Goal: Information Seeking & Learning: Learn about a topic

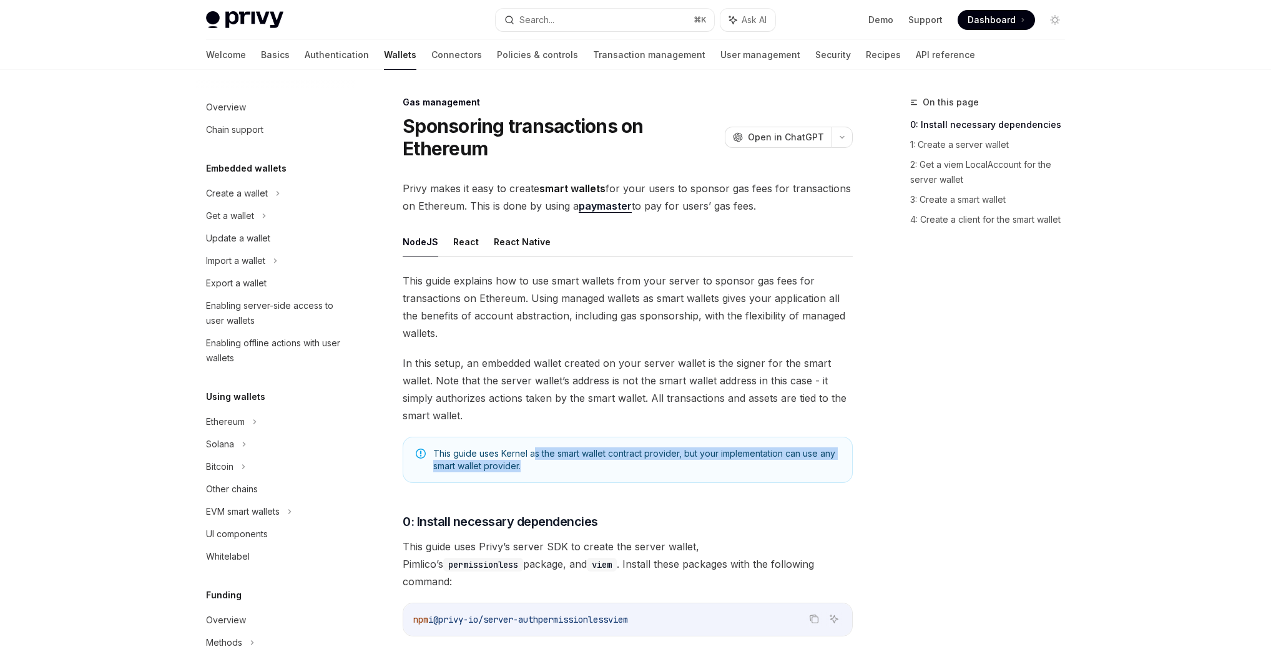
scroll to position [417, 0]
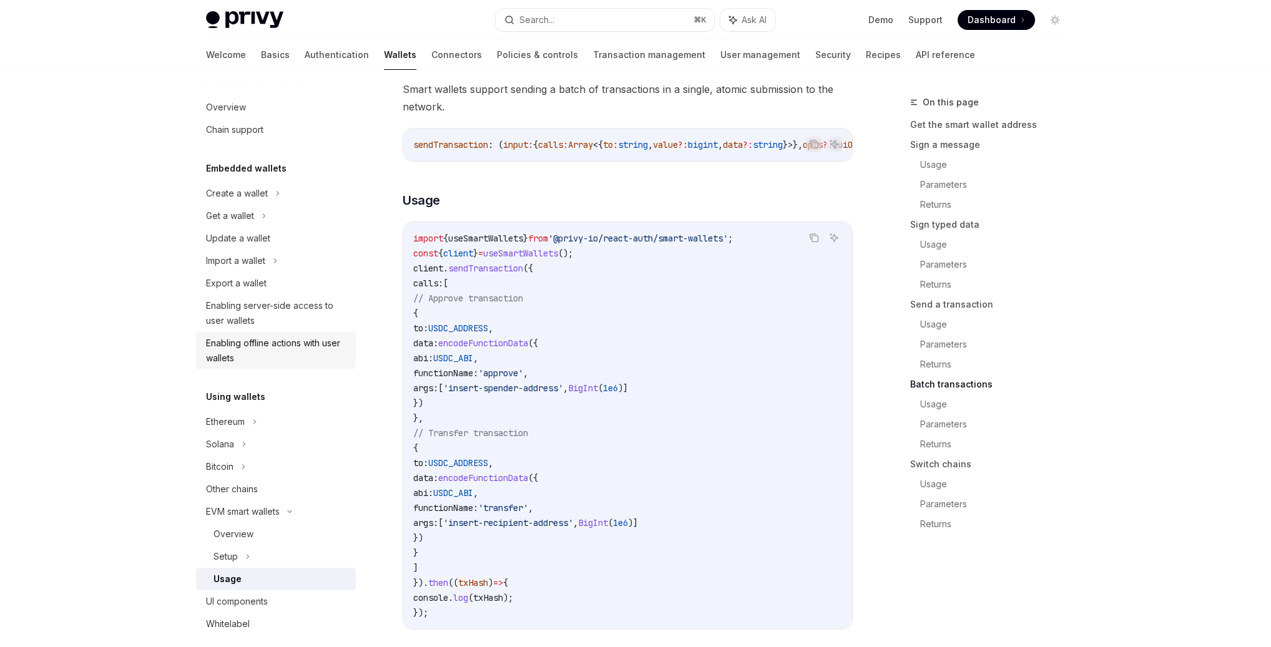
scroll to position [2595, 0]
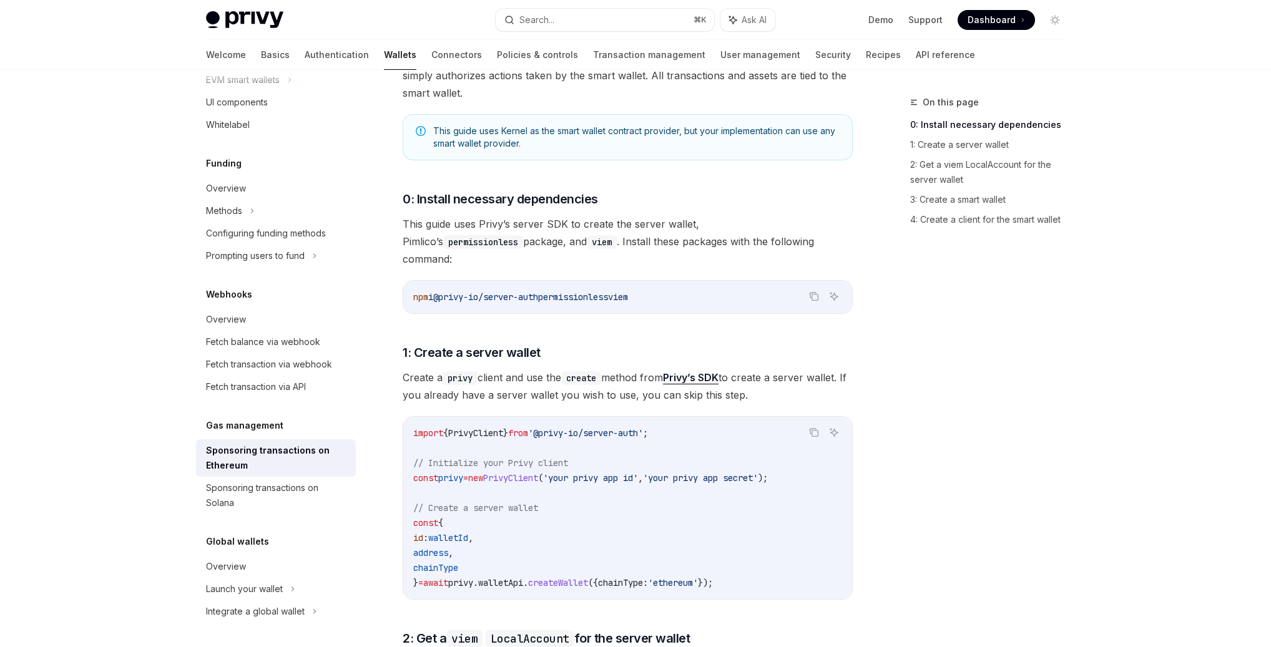
scroll to position [318, 0]
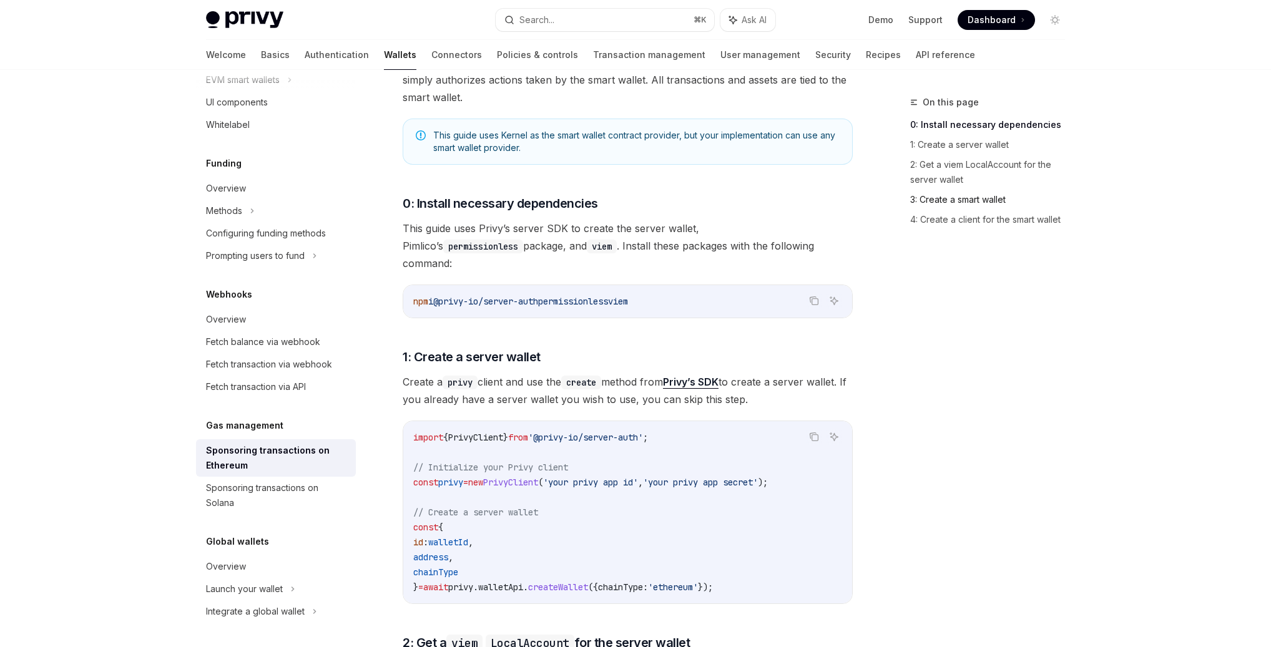
click at [965, 201] on link "3: Create a smart wallet" at bounding box center [992, 200] width 165 height 20
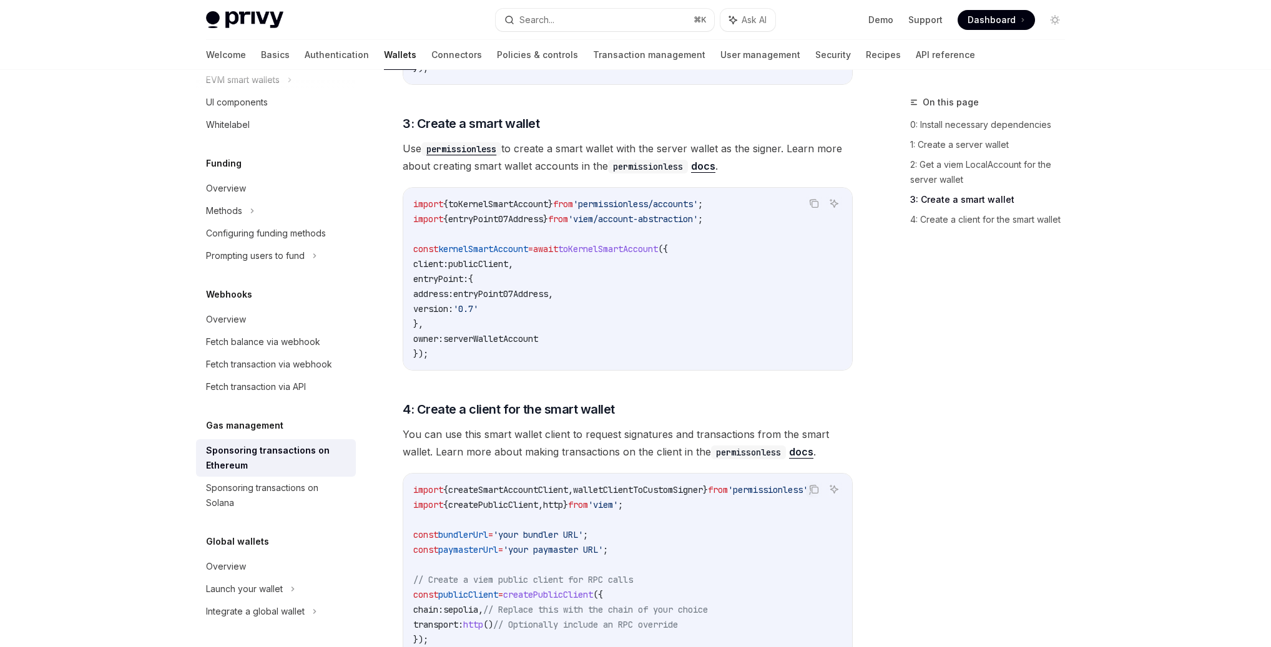
scroll to position [1080, 0]
drag, startPoint x: 558, startPoint y: 128, endPoint x: 766, endPoint y: 132, distance: 208.5
click at [766, 139] on span "Use permissionless to create a smart wallet with the server wallet as the signe…" at bounding box center [627, 156] width 450 height 35
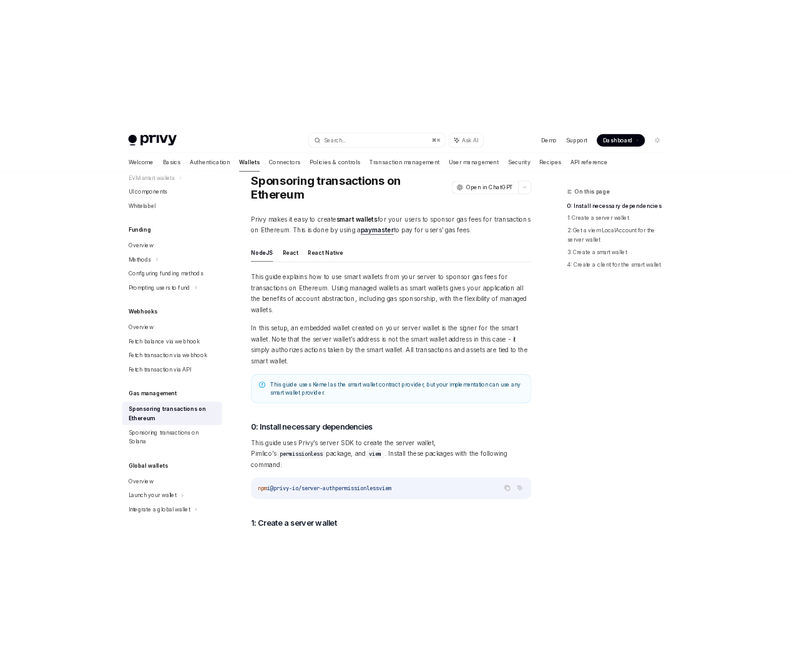
scroll to position [0, 0]
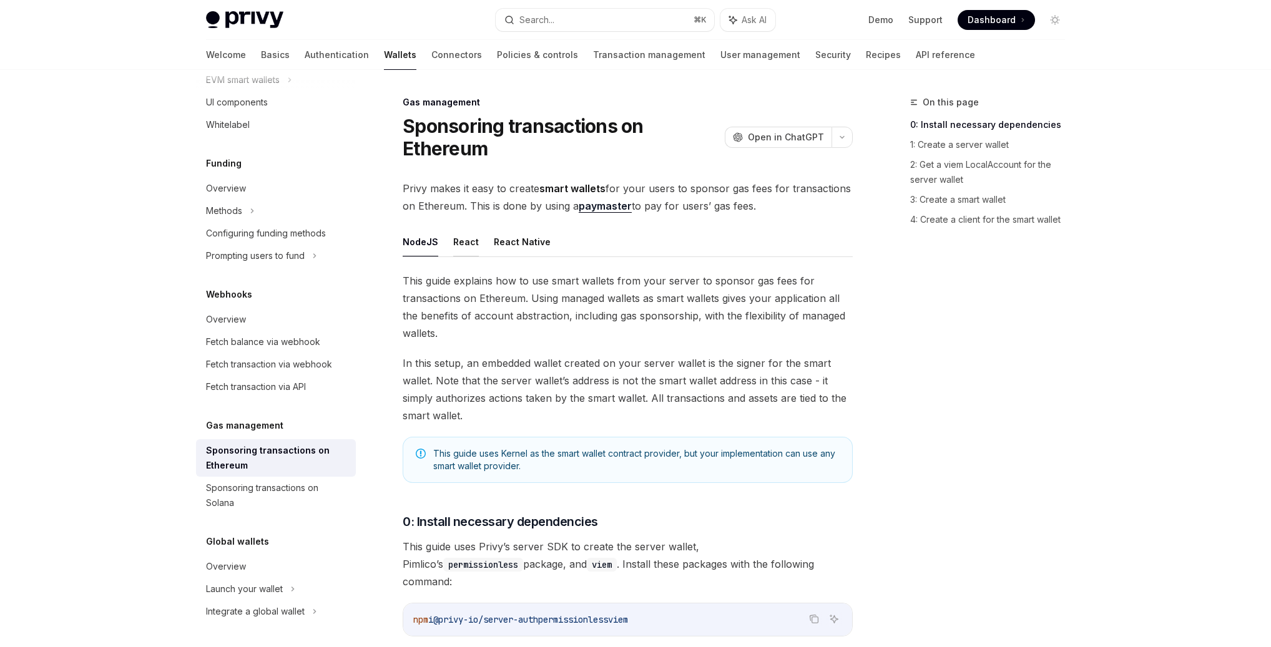
click at [469, 242] on button "React" at bounding box center [466, 241] width 26 height 29
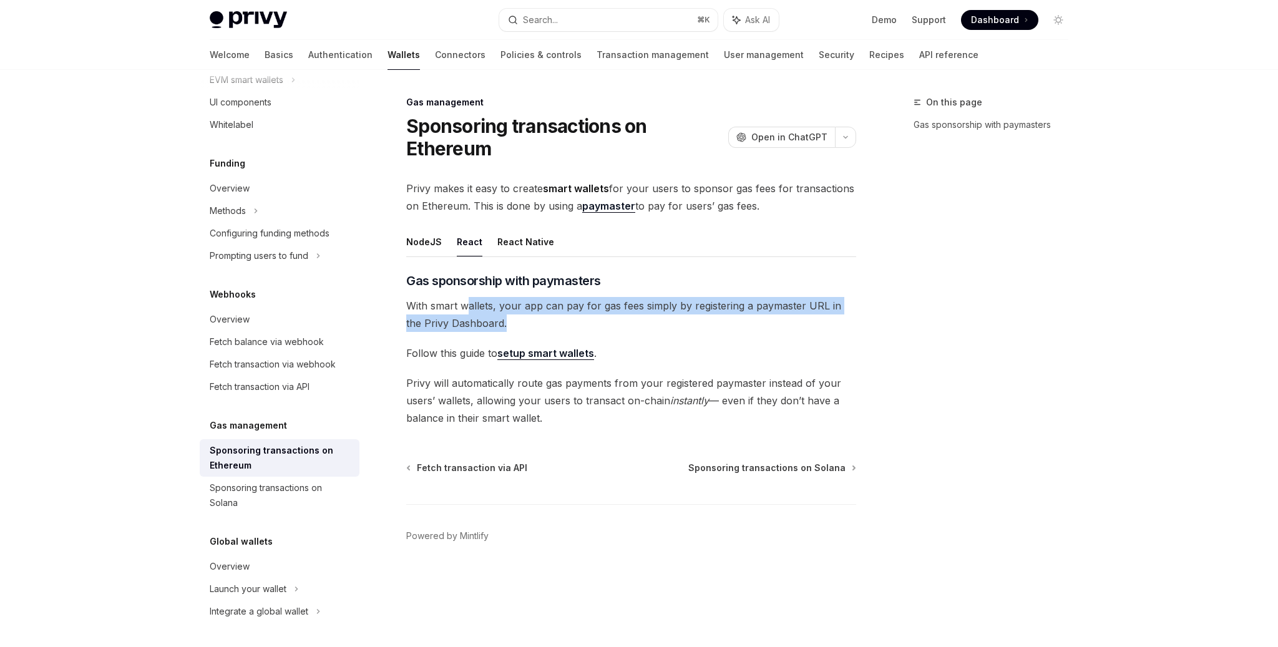
drag, startPoint x: 466, startPoint y: 303, endPoint x: 706, endPoint y: 325, distance: 241.2
click at [706, 325] on span "With smart wallets, your app can pay for gas fees simply by registering a payma…" at bounding box center [631, 314] width 450 height 35
click at [535, 356] on link "setup smart wallets" at bounding box center [545, 353] width 97 height 13
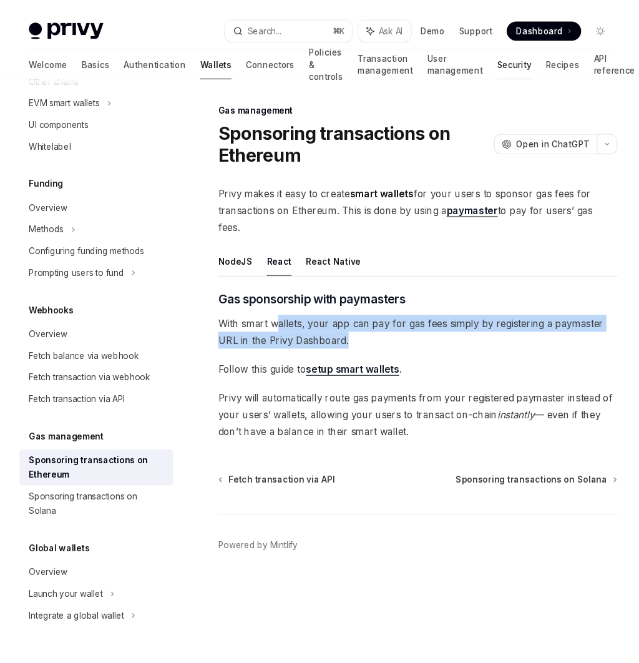
scroll to position [417, 0]
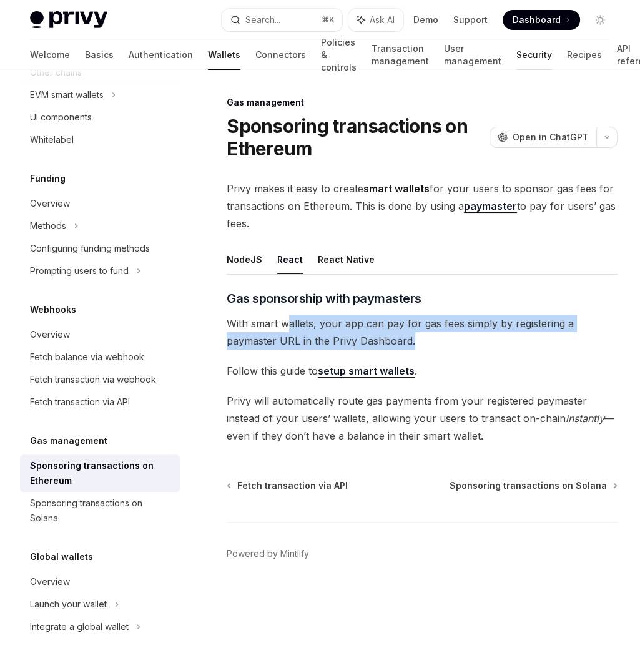
type textarea "*"
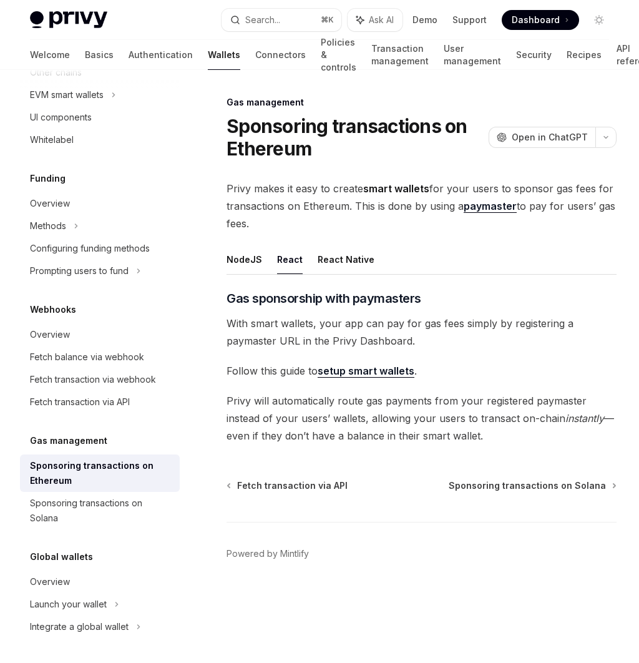
click at [454, 311] on div "​ Gas sponsorship with paymasters With smart wallets, your app can pay for gas …" at bounding box center [422, 367] width 390 height 155
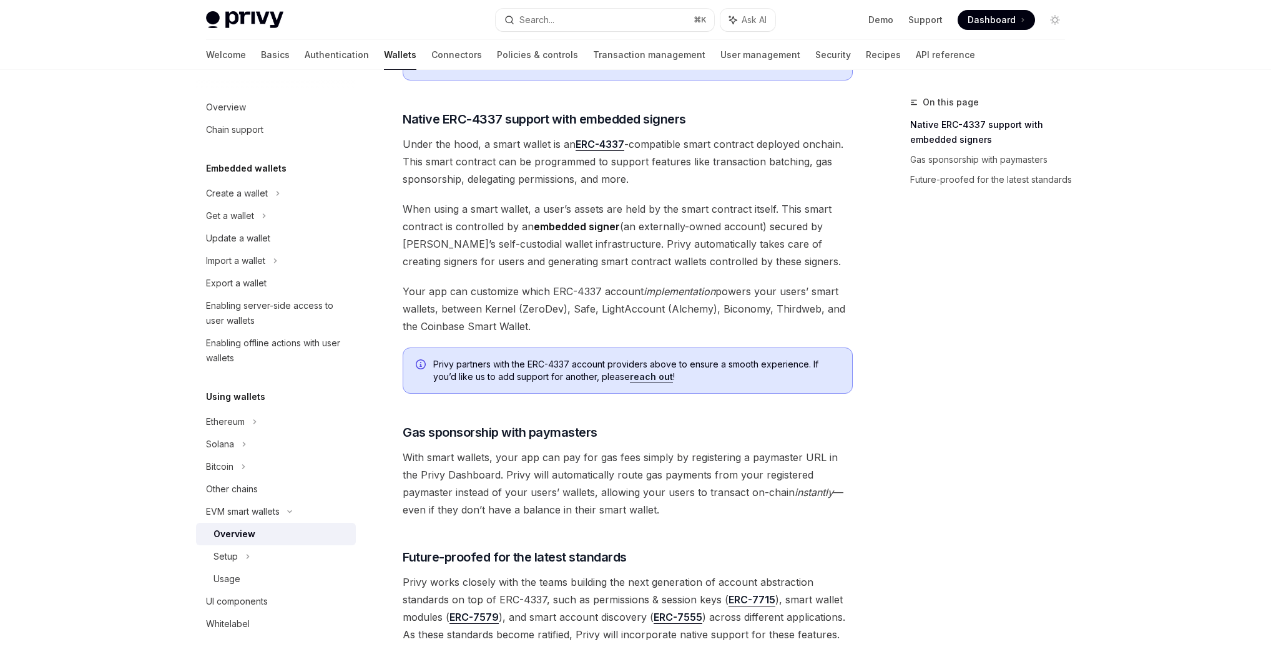
scroll to position [680, 0]
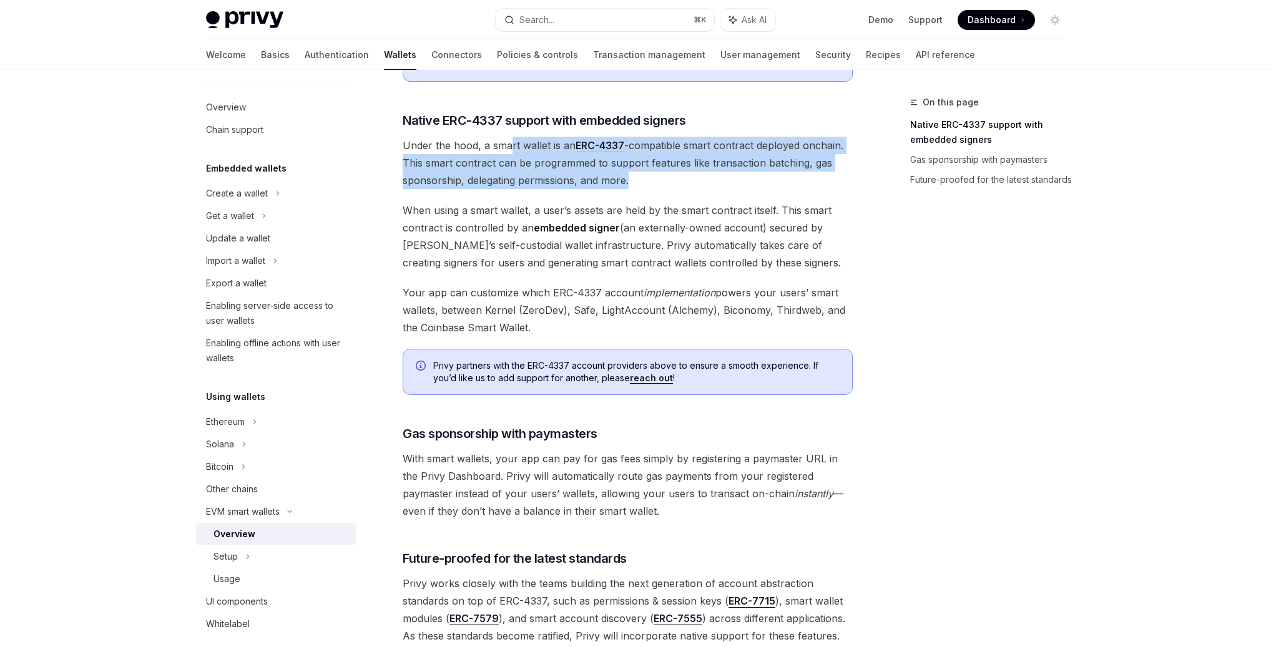
drag, startPoint x: 510, startPoint y: 131, endPoint x: 806, endPoint y: 170, distance: 299.0
click at [806, 170] on span "Under the hood, a smart wallet is an ERC-4337 -compatible smart contract deploy…" at bounding box center [627, 163] width 450 height 52
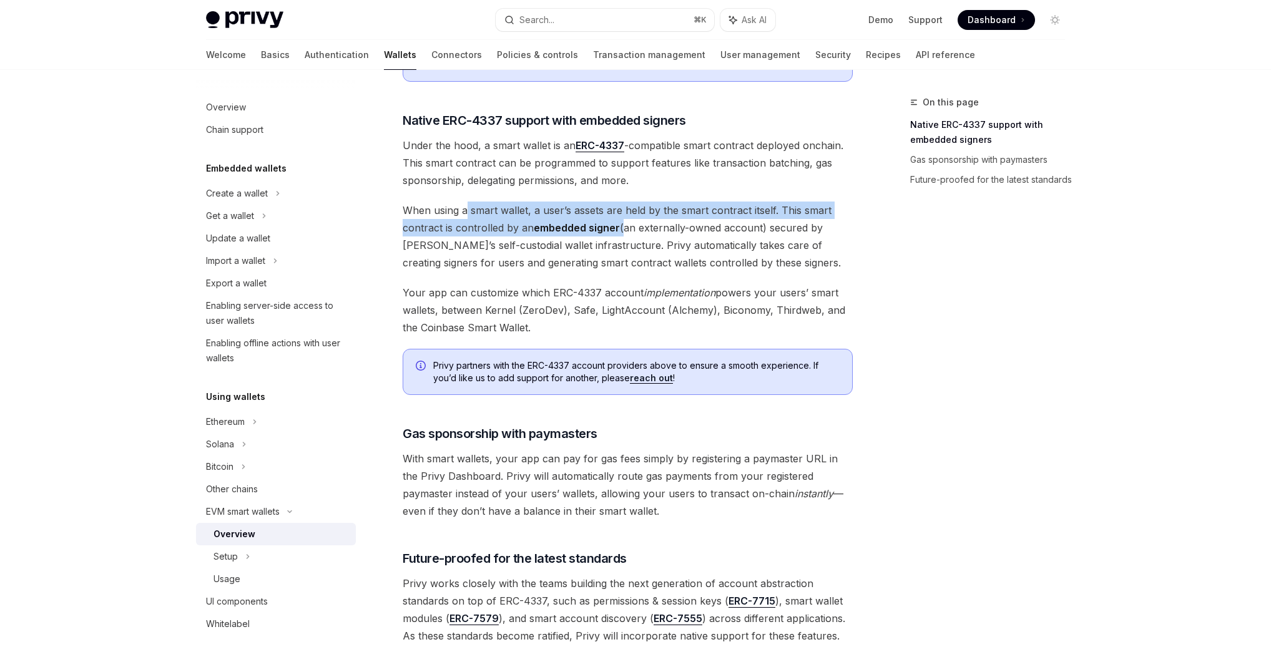
drag, startPoint x: 466, startPoint y: 200, endPoint x: 622, endPoint y: 208, distance: 155.6
click at [622, 208] on span "When using a smart wallet, a user’s assets are held by the smart contract itsel…" at bounding box center [627, 237] width 450 height 70
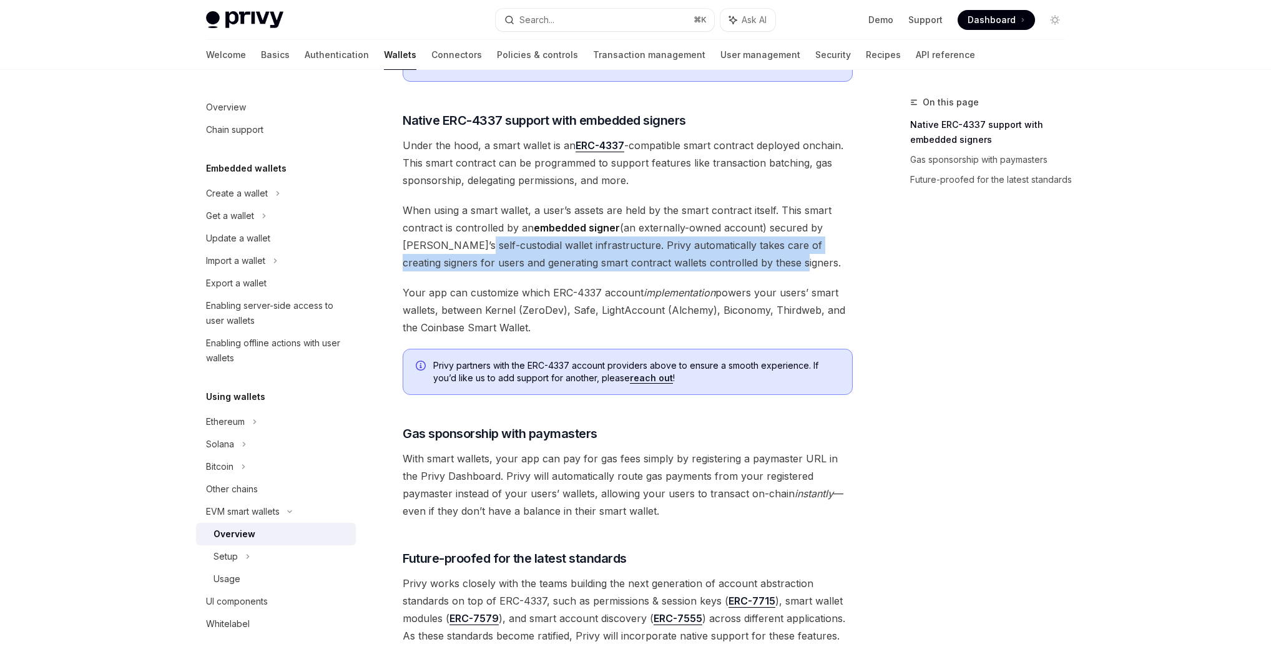
drag, startPoint x: 464, startPoint y: 233, endPoint x: 791, endPoint y: 256, distance: 328.4
click at [791, 256] on span "When using a smart wallet, a user’s assets are held by the smart contract itsel…" at bounding box center [627, 237] width 450 height 70
drag, startPoint x: 494, startPoint y: 274, endPoint x: 645, endPoint y: 320, distance: 158.3
click at [645, 320] on span "Your app can customize which ERC-4337 account implementation powers your users’…" at bounding box center [627, 310] width 450 height 52
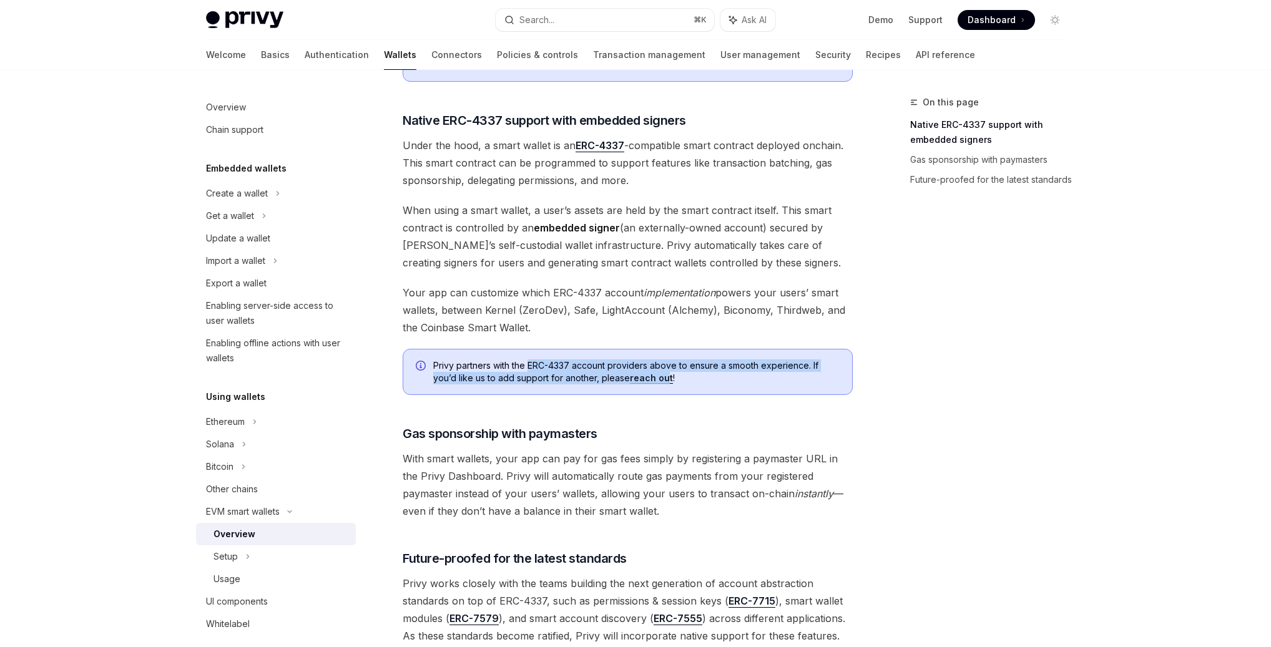
drag, startPoint x: 550, startPoint y: 358, endPoint x: 670, endPoint y: 361, distance: 119.2
click at [665, 361] on span "Privy partners with the ERC-4337 account providers above to ensure a smooth exp…" at bounding box center [636, 371] width 406 height 25
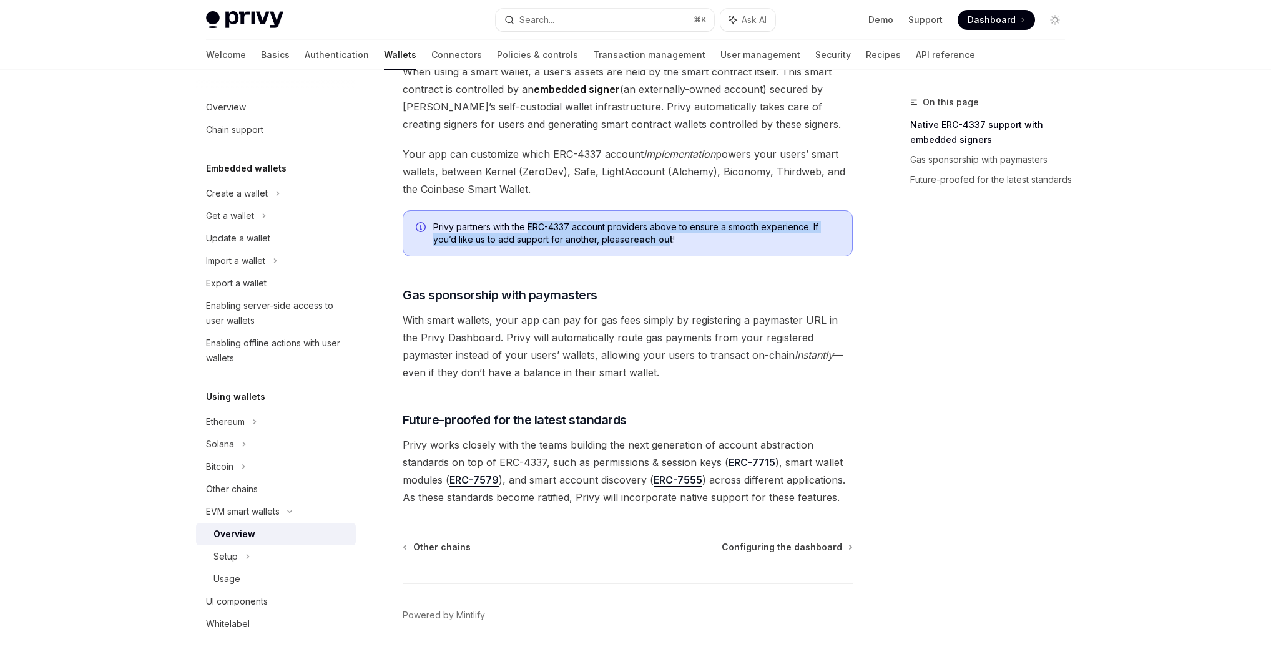
scroll to position [822, 0]
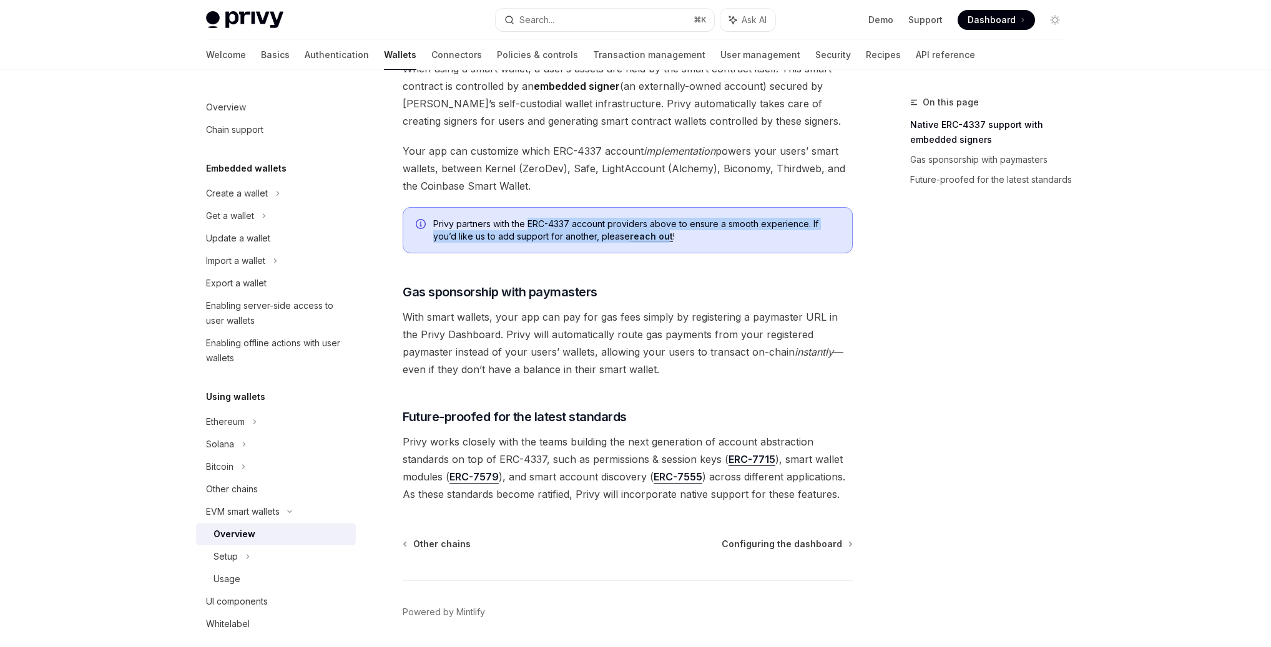
drag, startPoint x: 426, startPoint y: 305, endPoint x: 633, endPoint y: 356, distance: 213.4
click at [633, 356] on span "With smart wallets, your app can pay for gas fees simply by registering a payma…" at bounding box center [627, 343] width 450 height 70
click at [799, 538] on span "Configuring the dashboard" at bounding box center [781, 544] width 120 height 12
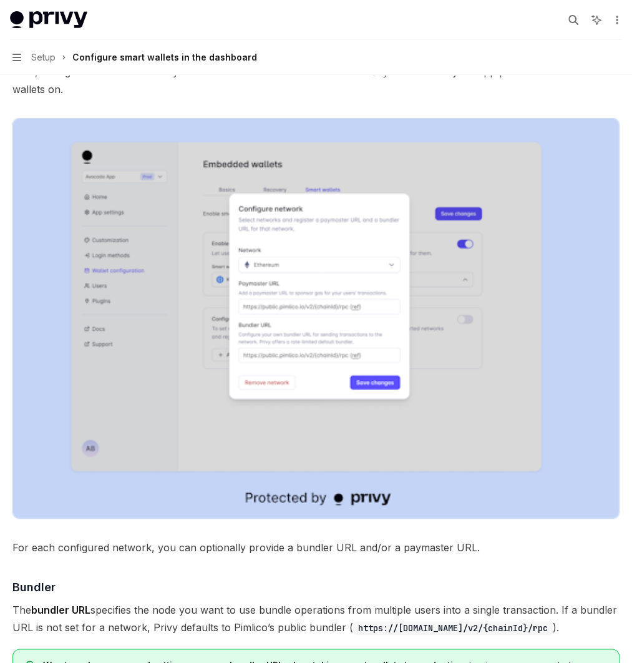
scroll to position [779, 0]
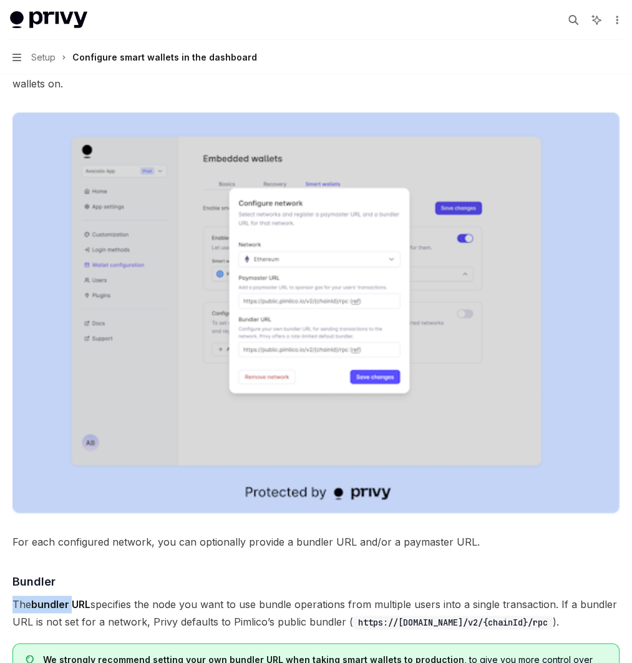
drag, startPoint x: 289, startPoint y: 364, endPoint x: 305, endPoint y: 363, distance: 15.6
click at [296, 595] on span "The bundler URL specifies the node you want to use bundle operations from multi…" at bounding box center [315, 612] width 607 height 35
drag, startPoint x: 326, startPoint y: 365, endPoint x: 486, endPoint y: 368, distance: 160.4
click at [486, 595] on span "The bundler URL specifies the node you want to use bundle operations from multi…" at bounding box center [315, 612] width 607 height 35
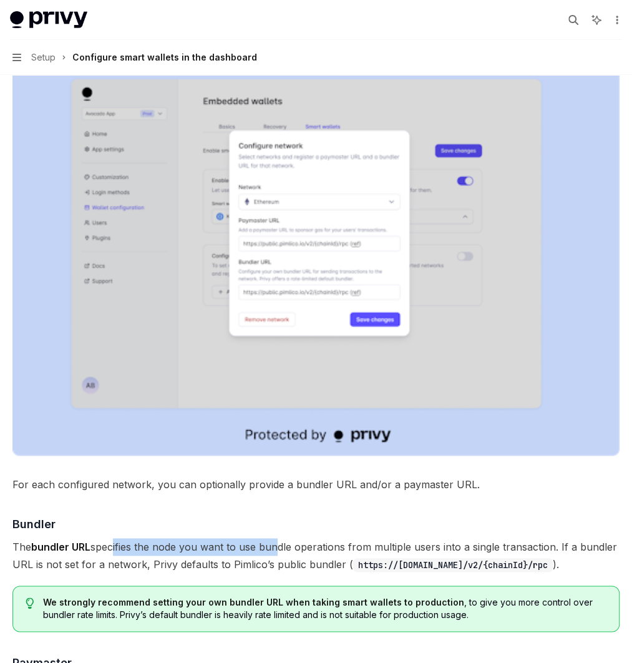
scroll to position [840, 0]
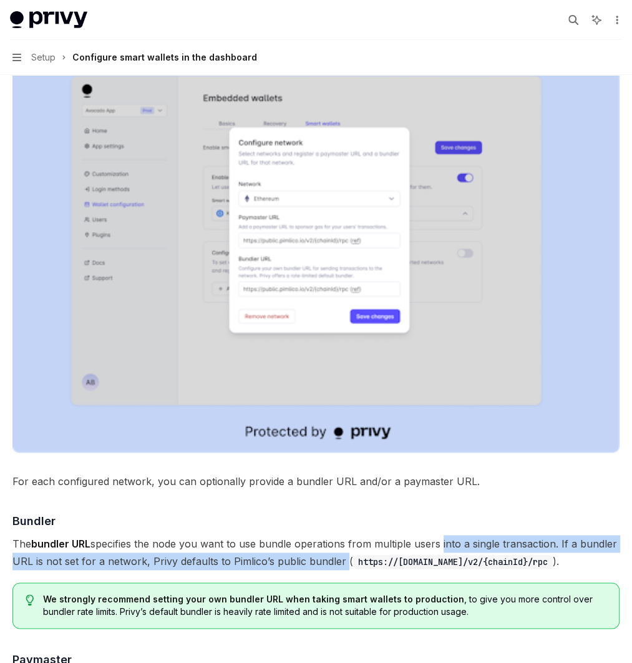
drag, startPoint x: 291, startPoint y: 329, endPoint x: 482, endPoint y: 350, distance: 192.1
click at [482, 535] on span "The bundler URL specifies the node you want to use bundle operations from multi…" at bounding box center [315, 552] width 607 height 35
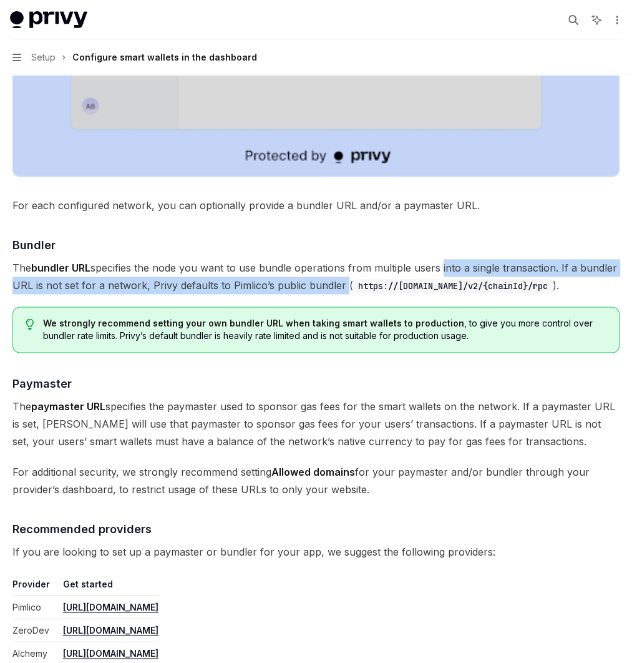
scroll to position [1124, 0]
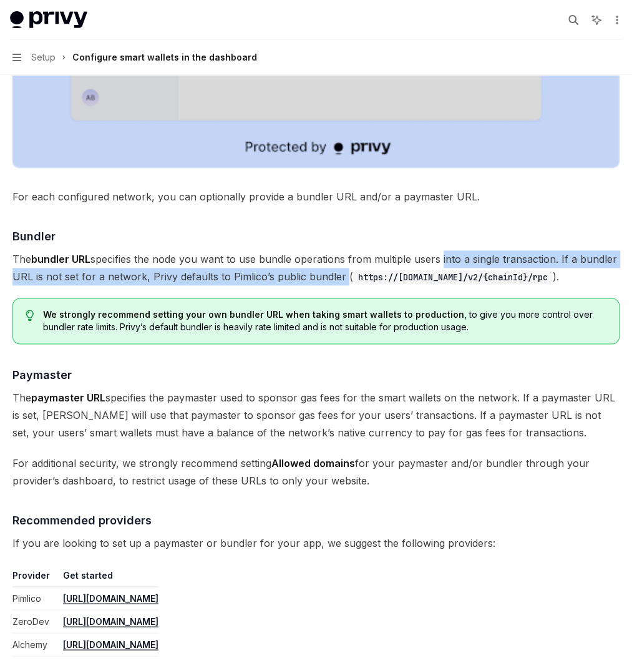
drag, startPoint x: 305, startPoint y: 210, endPoint x: 450, endPoint y: 354, distance: 204.7
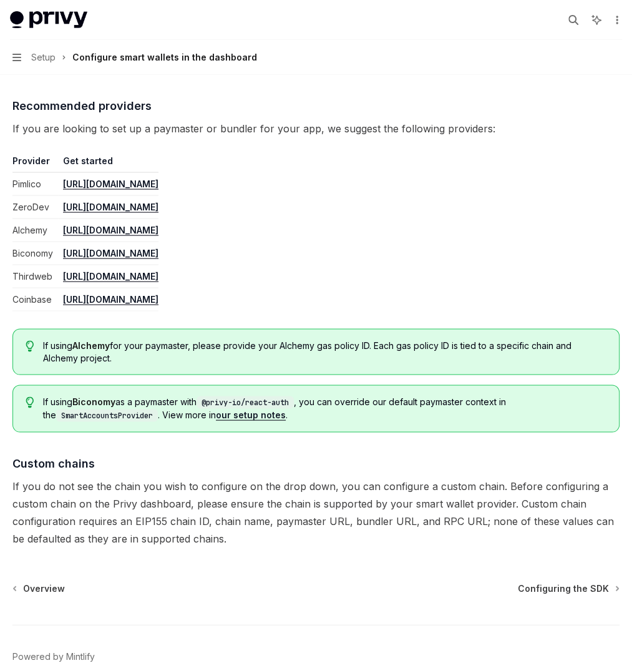
scroll to position [168, 0]
click at [0, 0] on div "Configuring the SDK" at bounding box center [0, 0] width 0 height 0
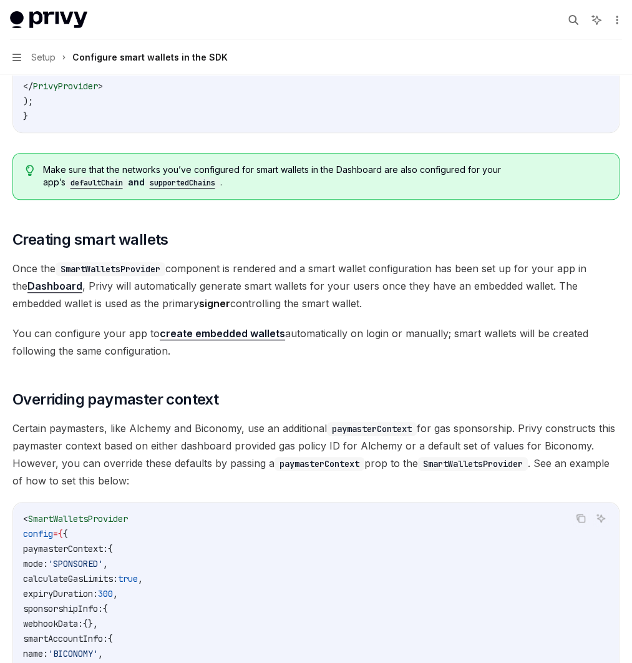
scroll to position [596, 0]
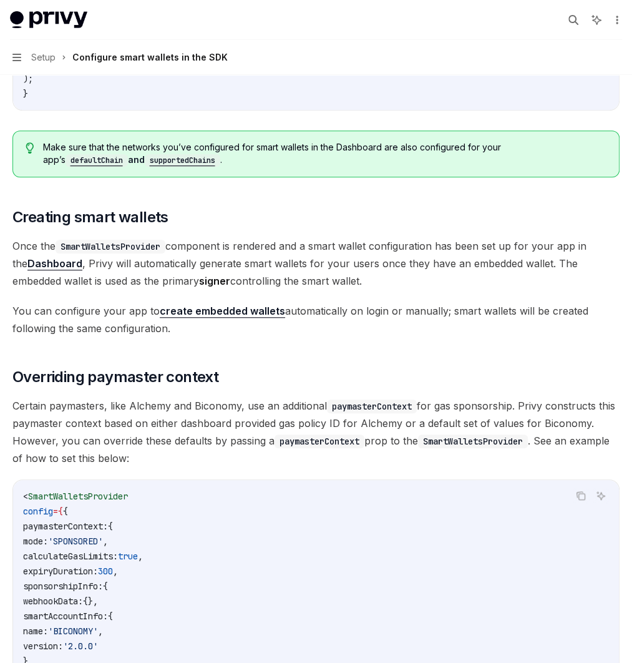
drag, startPoint x: 381, startPoint y: 344, endPoint x: 492, endPoint y: 373, distance: 114.6
click at [490, 290] on span "Once the SmartWalletsProvider component is rendered and a smart wallet configur…" at bounding box center [315, 263] width 607 height 52
drag, startPoint x: 313, startPoint y: 346, endPoint x: 374, endPoint y: 380, distance: 69.8
click at [371, 290] on span "Once the SmartWalletsProvider component is rendered and a smart wallet configur…" at bounding box center [315, 263] width 607 height 52
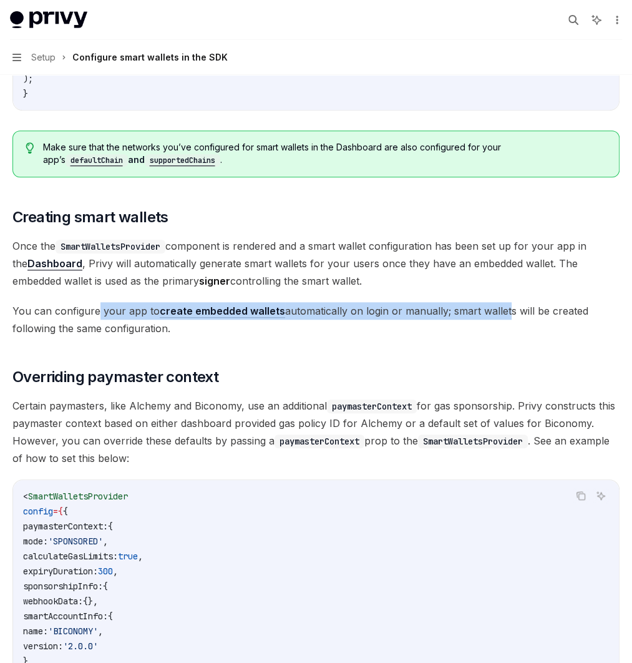
click at [343, 337] on span "You can configure your app to create embedded wallets automatically on login or…" at bounding box center [315, 319] width 607 height 35
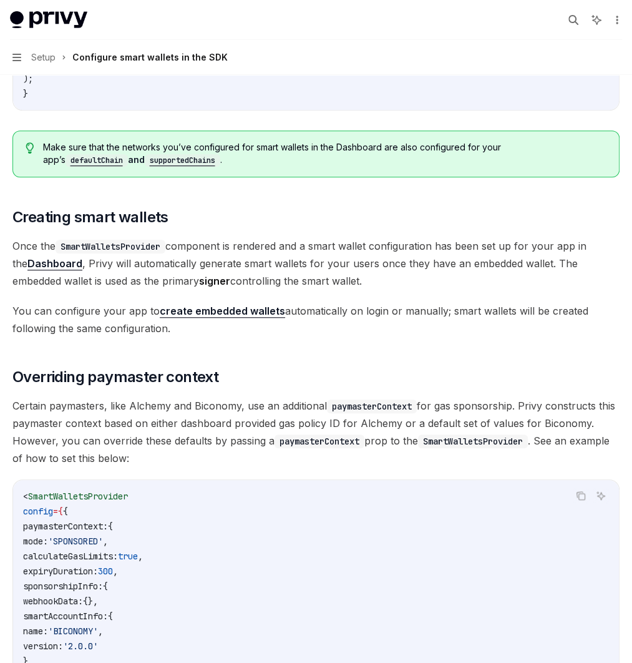
click at [466, 337] on span "You can configure your app to create embedded wallets automatically on login or…" at bounding box center [315, 319] width 607 height 35
drag, startPoint x: 245, startPoint y: 428, endPoint x: 459, endPoint y: 436, distance: 214.8
click at [452, 337] on span "You can configure your app to create embedded wallets automatically on login or…" at bounding box center [315, 319] width 607 height 35
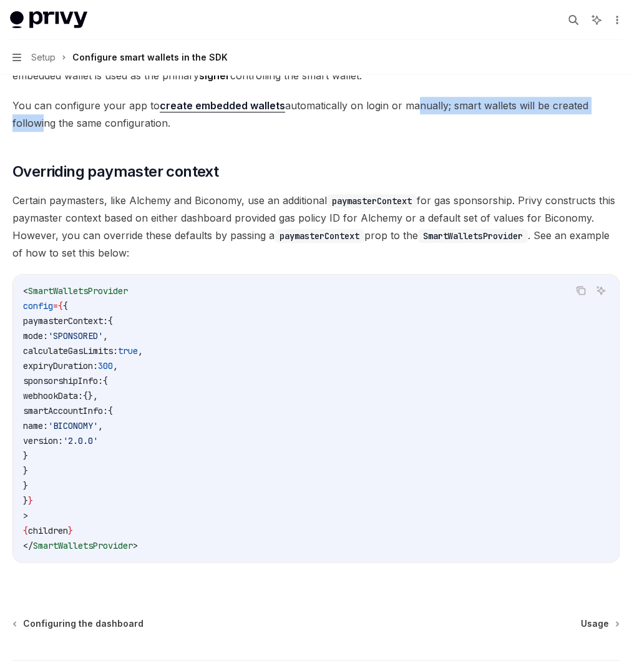
scroll to position [814, 0]
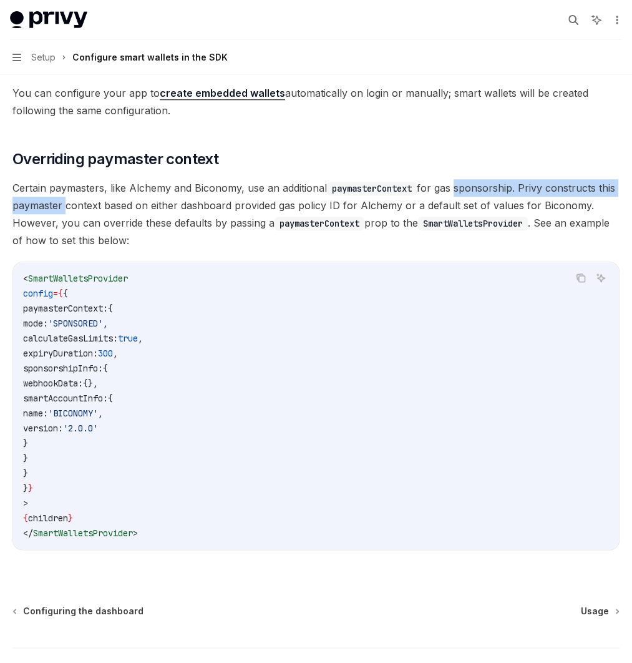
drag, startPoint x: 356, startPoint y: 306, endPoint x: 584, endPoint y: 309, distance: 228.4
click at [584, 249] on span "Certain paymasters, like Alchemy and Biconomy, use an additional paymasterConte…" at bounding box center [315, 214] width 607 height 70
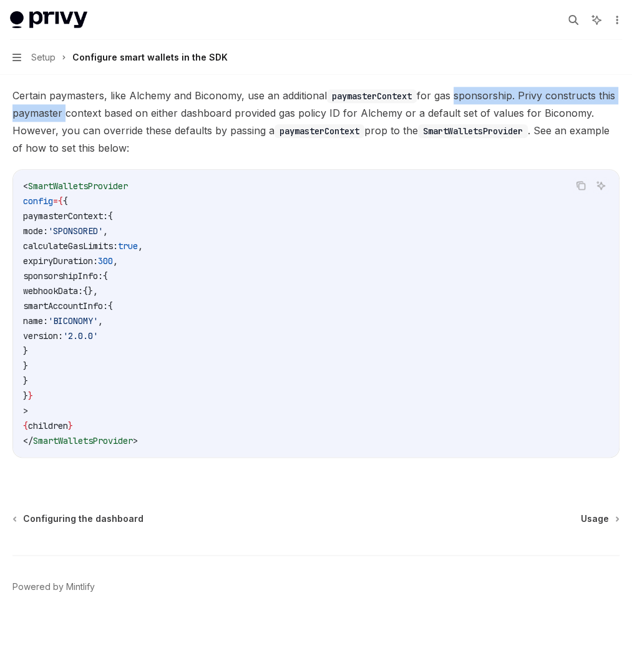
scroll to position [1042, 0]
click at [601, 521] on link "Usage" at bounding box center [599, 518] width 37 height 12
type textarea "*"
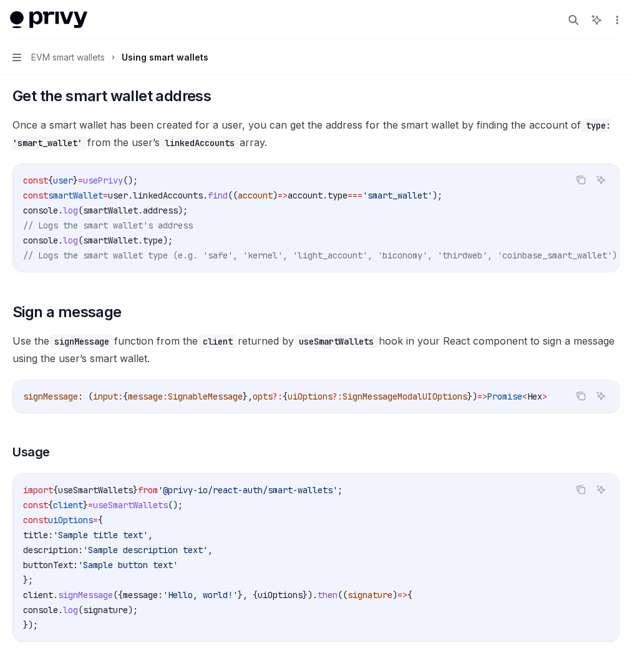
scroll to position [196, 0]
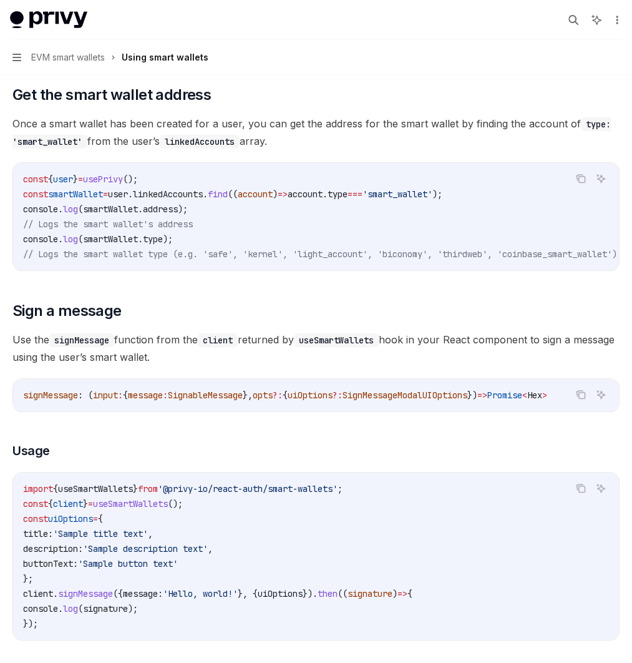
click at [359, 411] on div "signMessage : ( input : { message : SignableMessage }, opts ?: { uiOptions ?: S…" at bounding box center [316, 395] width 606 height 32
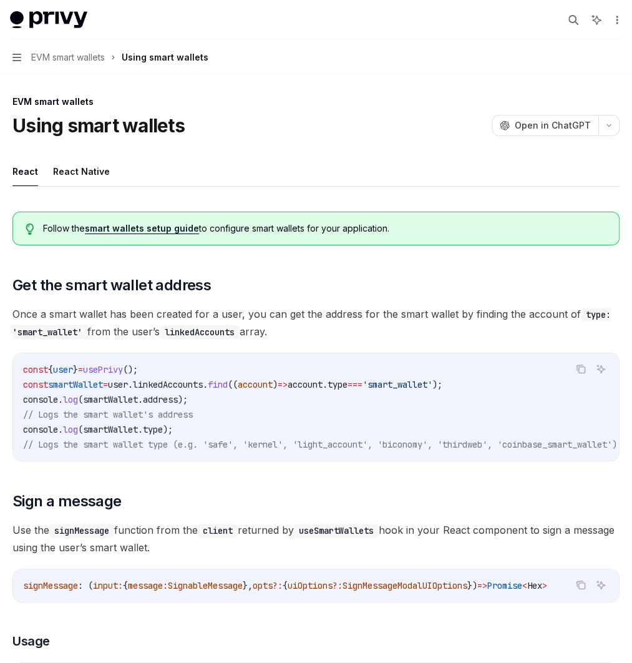
scroll to position [0, 0]
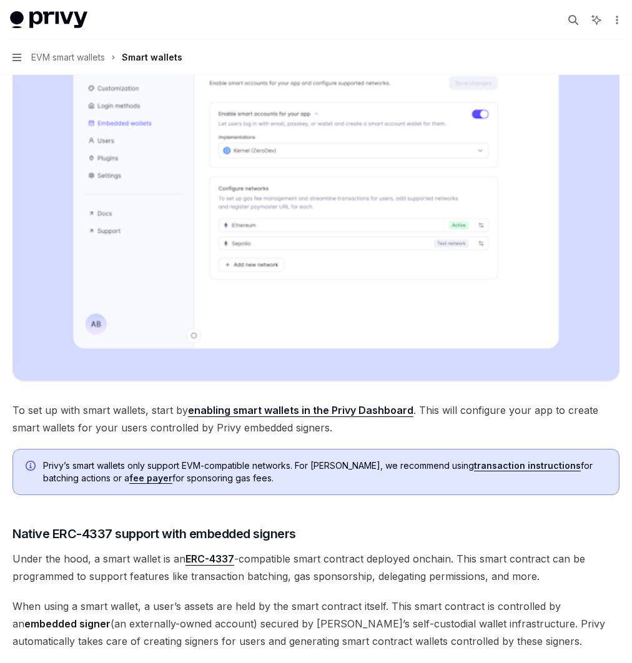
click at [0, 0] on div "Setup" at bounding box center [0, 0] width 0 height 0
type textarea "*"
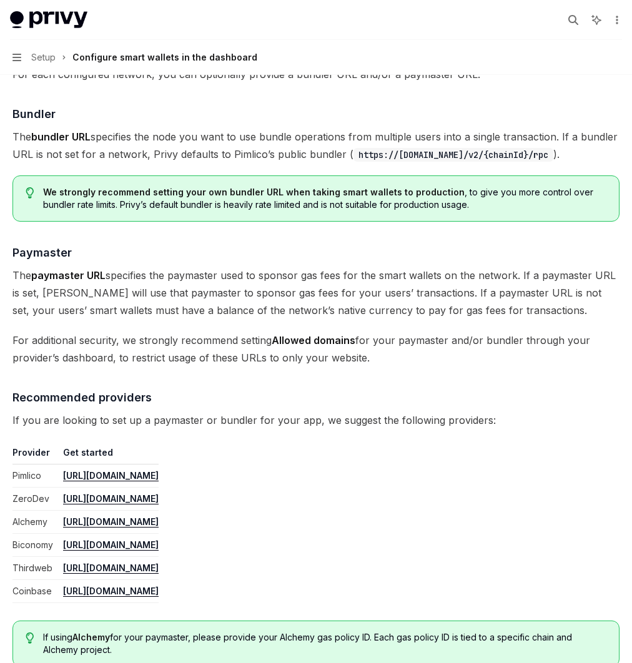
scroll to position [1247, 0]
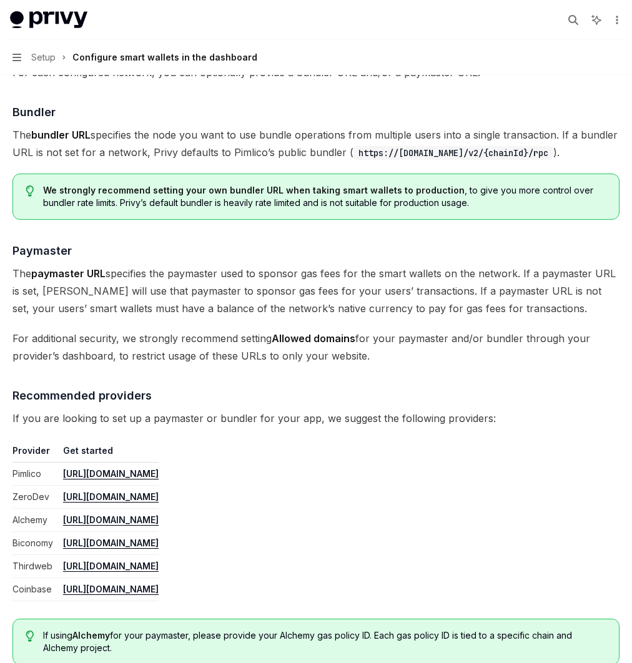
click at [159, 462] on td "[URL][DOMAIN_NAME]" at bounding box center [108, 473] width 100 height 23
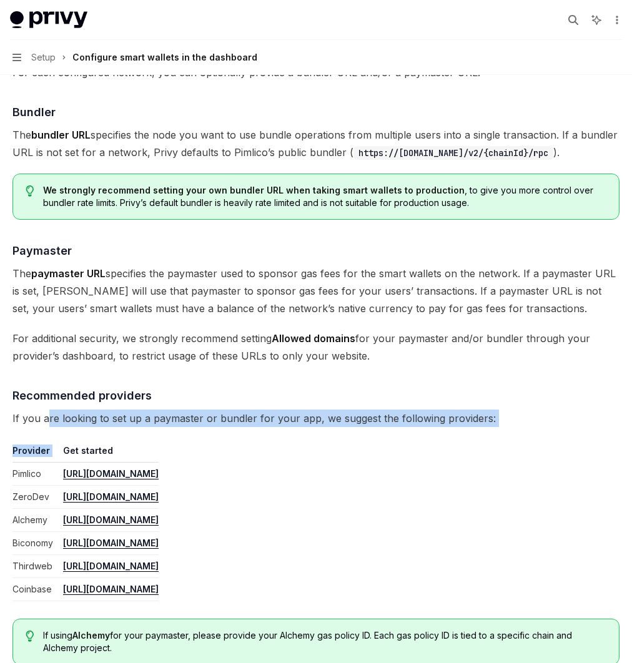
drag, startPoint x: 285, startPoint y: 299, endPoint x: 389, endPoint y: 333, distance: 108.9
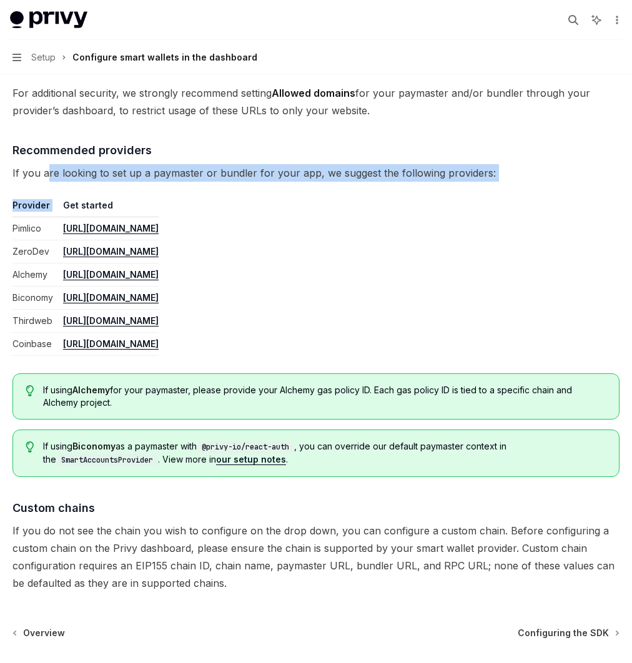
scroll to position [1538, 0]
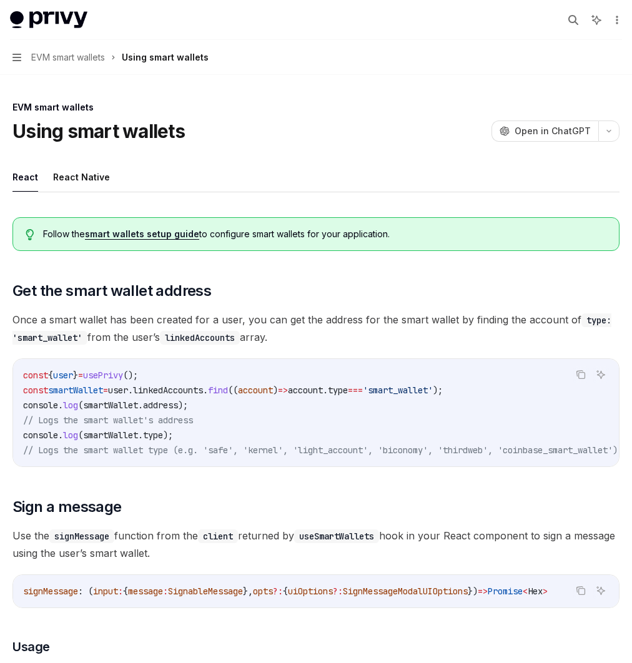
scroll to position [2595, 0]
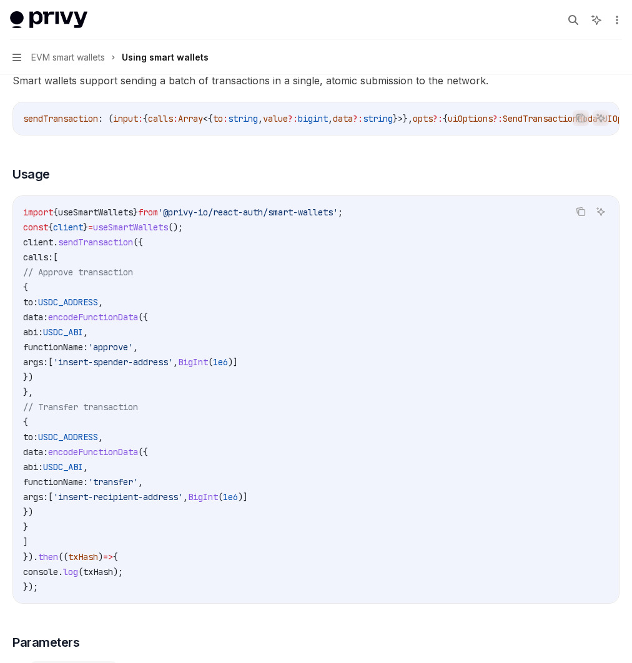
click at [0, 0] on icon at bounding box center [0, 0] width 0 height 0
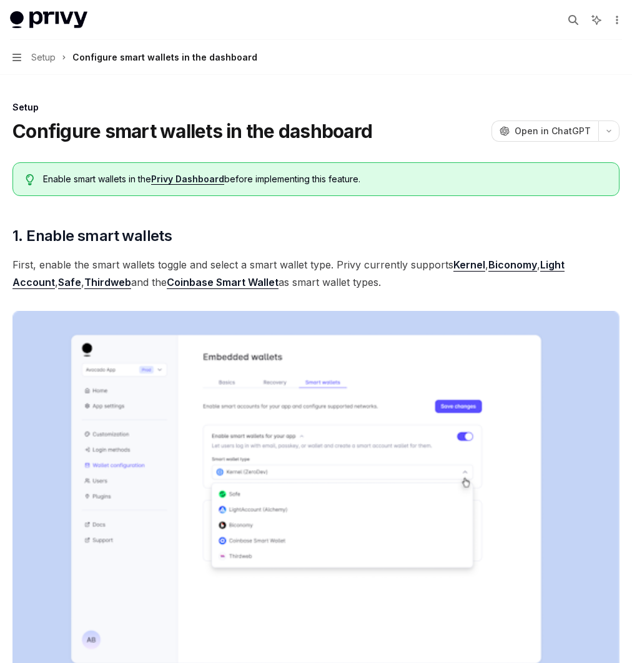
click at [0, 0] on div "Configuring the SDK" at bounding box center [0, 0] width 0 height 0
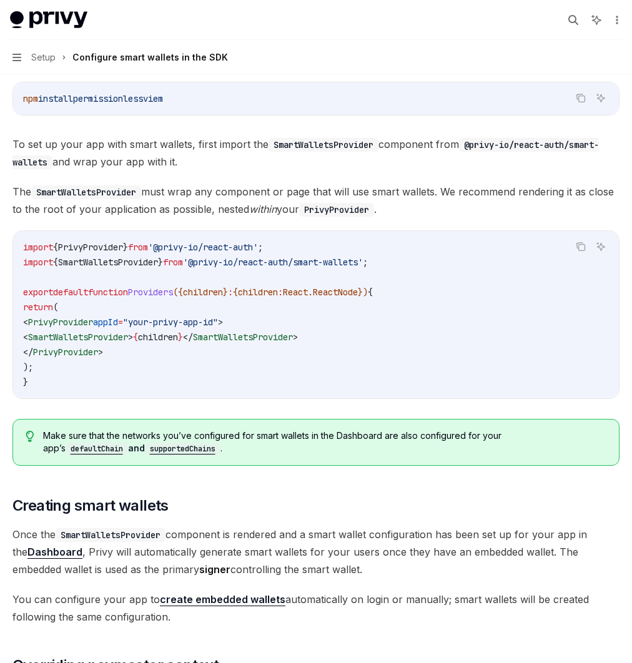
scroll to position [309, 0]
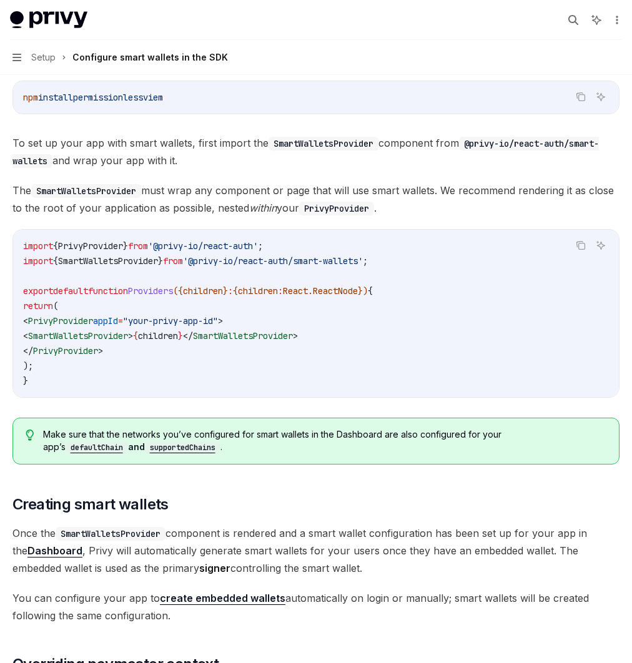
drag, startPoint x: 427, startPoint y: 123, endPoint x: 414, endPoint y: 125, distance: 13.2
click at [414, 105] on code "npm install permissionless viem" at bounding box center [315, 97] width 585 height 15
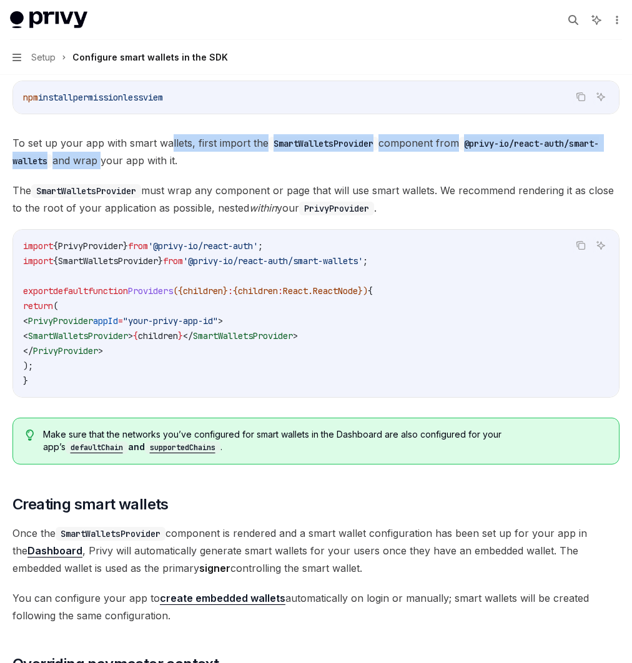
drag, startPoint x: 383, startPoint y: 172, endPoint x: 542, endPoint y: 191, distance: 160.2
click at [541, 169] on span "To set up your app with smart wallets, first import the SmartWalletsProvider co…" at bounding box center [315, 151] width 607 height 35
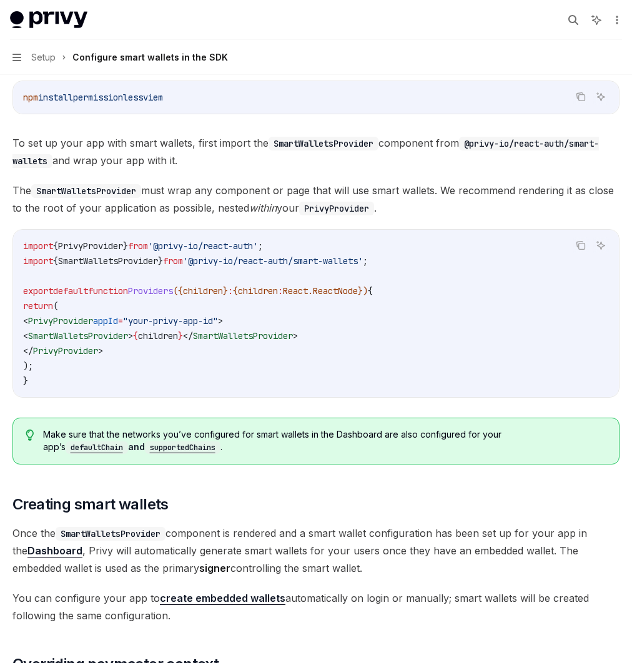
click at [363, 266] on span "'@privy-io/react-auth/smart-wallets'" at bounding box center [273, 260] width 180 height 11
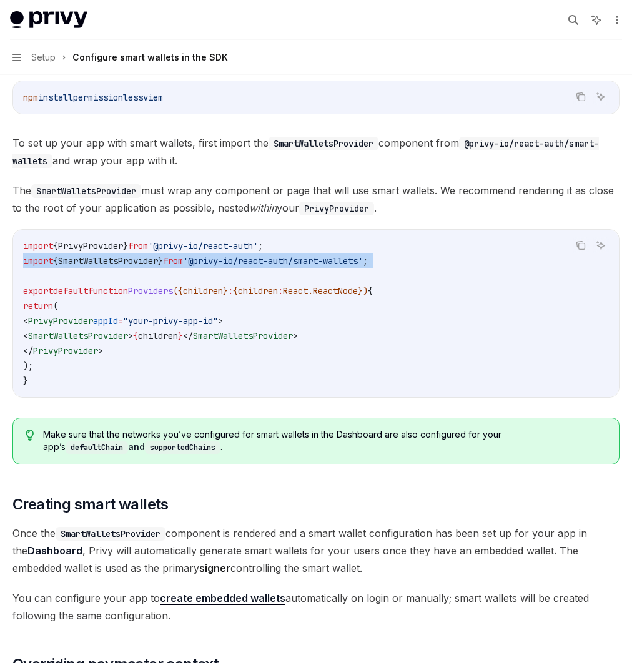
click at [363, 266] on span "'@privy-io/react-auth/smart-wallets'" at bounding box center [273, 260] width 180 height 11
copy code "import { SmartWalletsProvider } from '@privy-io/react-auth/smart-wallets' ;"
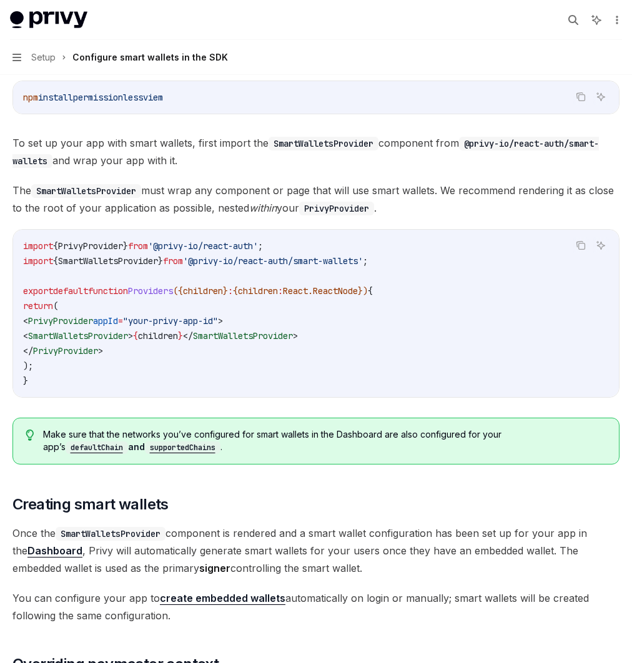
click at [128, 341] on span "SmartWalletsProvider" at bounding box center [78, 335] width 100 height 11
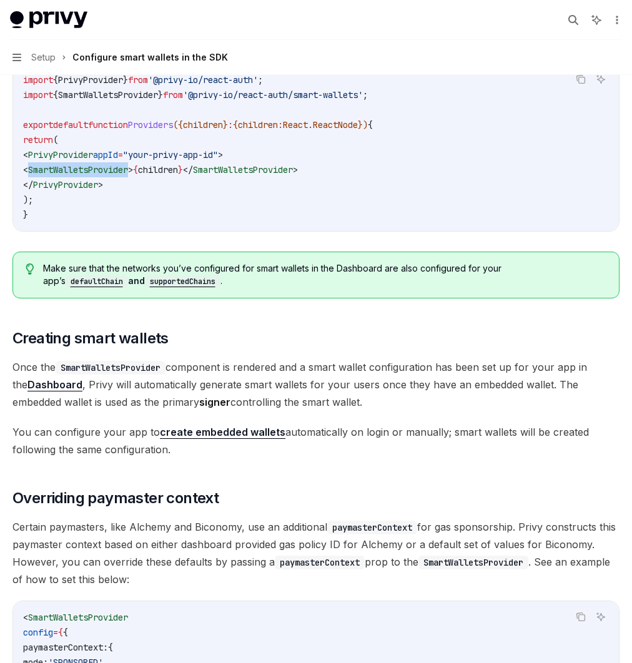
scroll to position [477, 0]
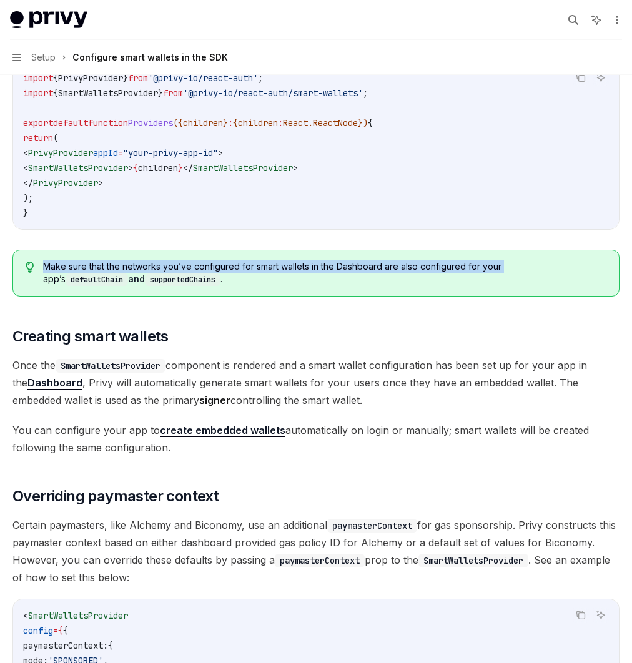
drag, startPoint x: 259, startPoint y: 333, endPoint x: 420, endPoint y: 354, distance: 162.3
click at [378, 286] on span "Make sure that the networks you’ve configured for smart wallets in the Dashboar…" at bounding box center [324, 273] width 563 height 26
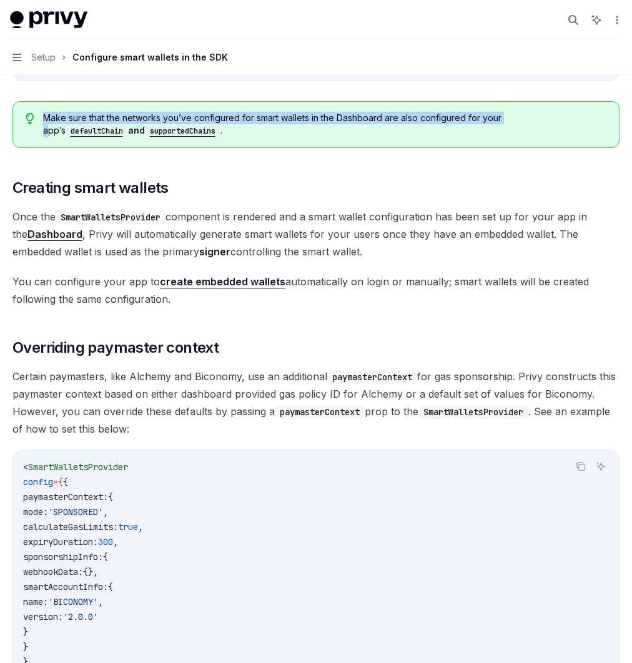
scroll to position [626, 0]
drag, startPoint x: 374, startPoint y: 277, endPoint x: 462, endPoint y: 352, distance: 115.5
click at [462, 260] on span "Once the SmartWalletsProvider component is rendered and a smart wallet configur…" at bounding box center [315, 233] width 607 height 52
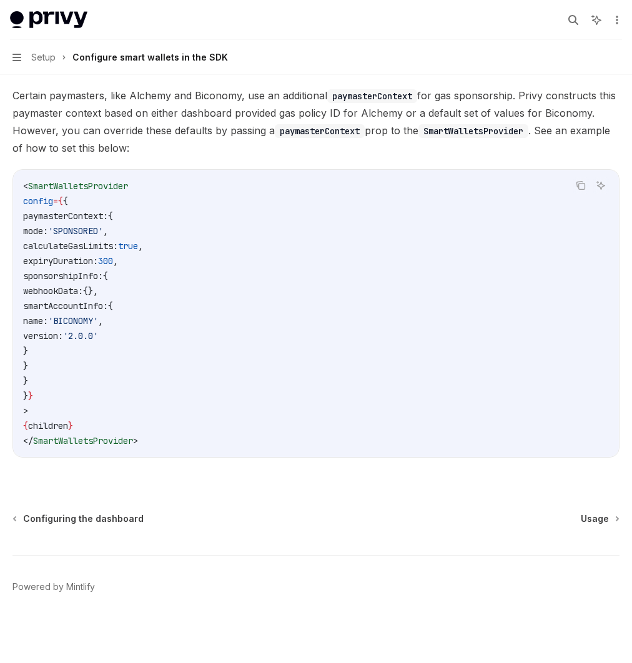
scroll to position [1042, 0]
click at [586, 527] on div "Configuring the dashboard Usage Powered by Mintlify" at bounding box center [315, 587] width 607 height 150
click at [594, 517] on span "Usage" at bounding box center [594, 518] width 28 height 12
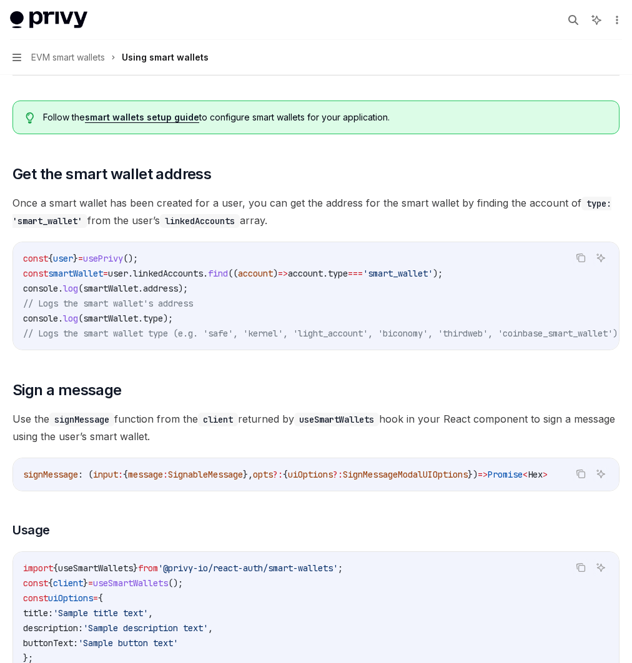
scroll to position [119, 0]
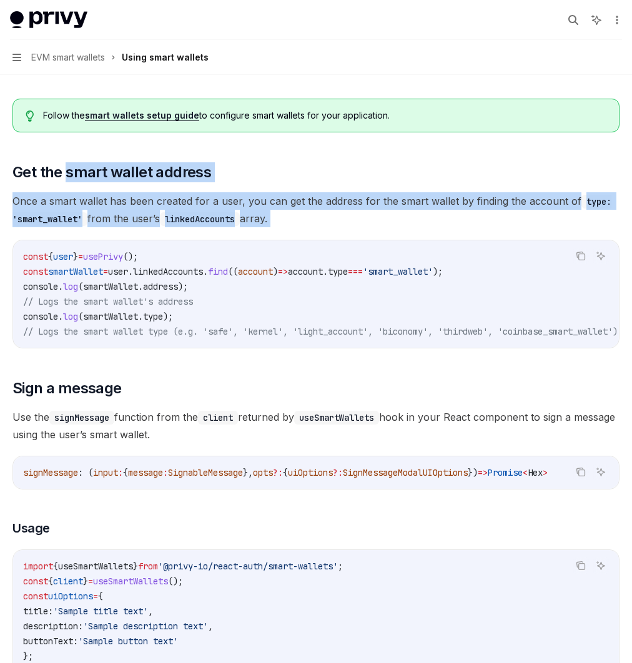
drag, startPoint x: 282, startPoint y: 174, endPoint x: 495, endPoint y: 267, distance: 232.8
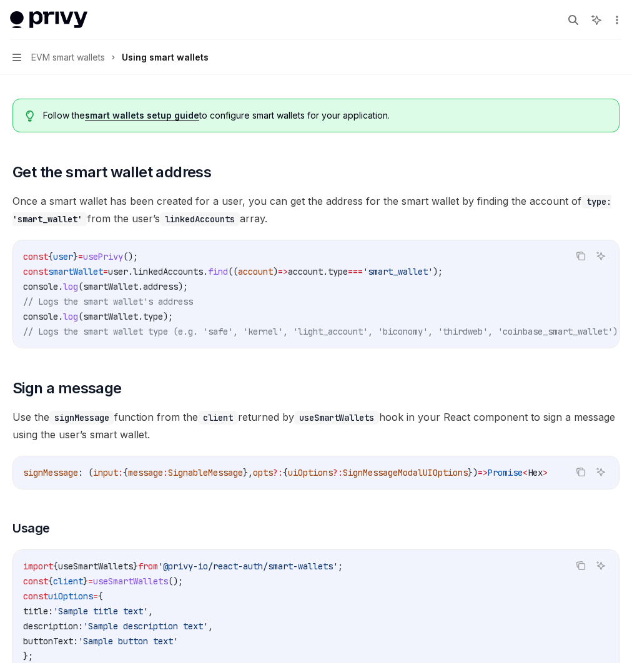
click at [397, 227] on span "Once a smart wallet has been created for a user, you can get the address for th…" at bounding box center [315, 209] width 607 height 35
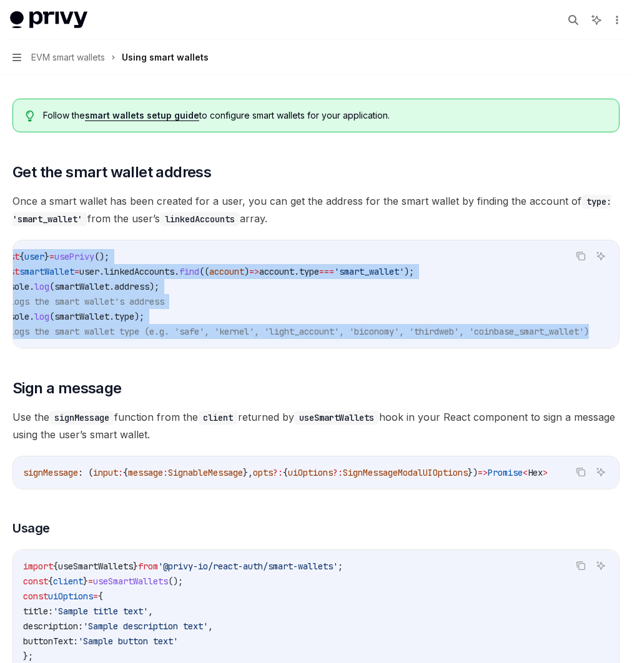
scroll to position [0, 282]
drag, startPoint x: 233, startPoint y: 275, endPoint x: 595, endPoint y: 359, distance: 371.6
click at [594, 348] on div "const { user } = usePrivy (); const smartWallet = user . linkedAccounts . find …" at bounding box center [315, 293] width 605 height 107
copy code "const { user } = usePrivy (); const smartWallet = user . linkedAccounts . find …"
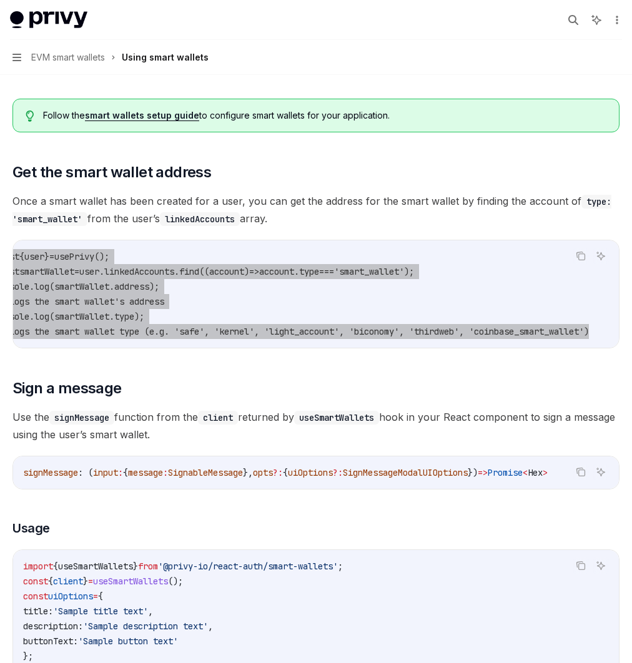
scroll to position [0, 0]
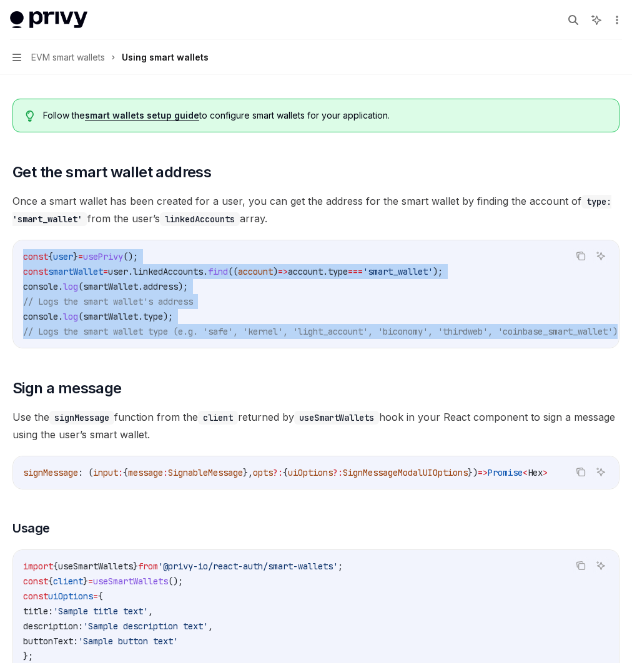
click at [123, 262] on span "usePrivy" at bounding box center [103, 256] width 40 height 11
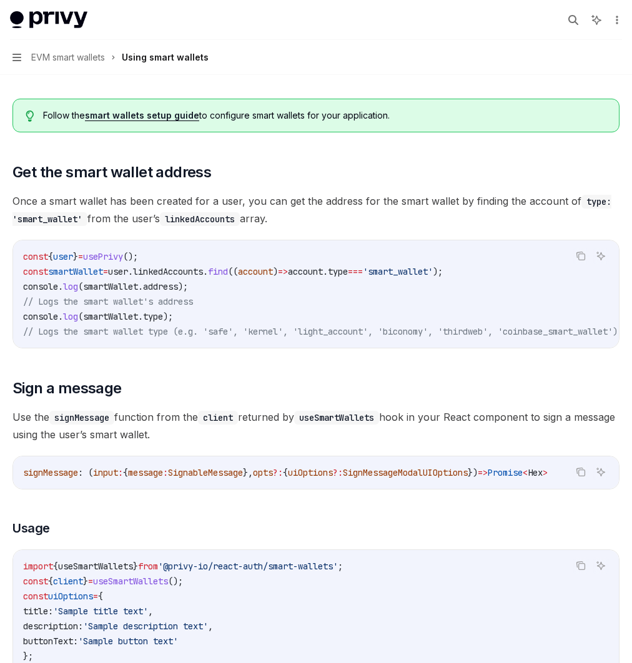
click at [123, 262] on span "usePrivy" at bounding box center [103, 256] width 40 height 11
click at [108, 277] on span "=" at bounding box center [105, 271] width 5 height 11
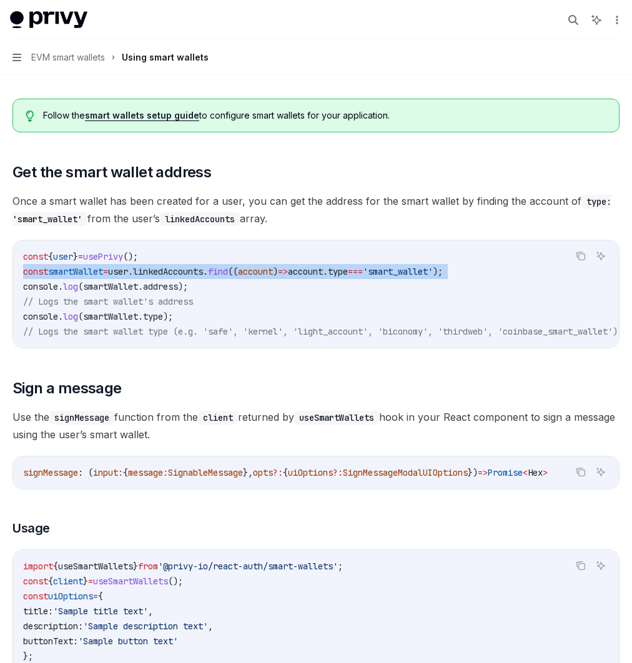
click at [108, 277] on span "=" at bounding box center [105, 271] width 5 height 11
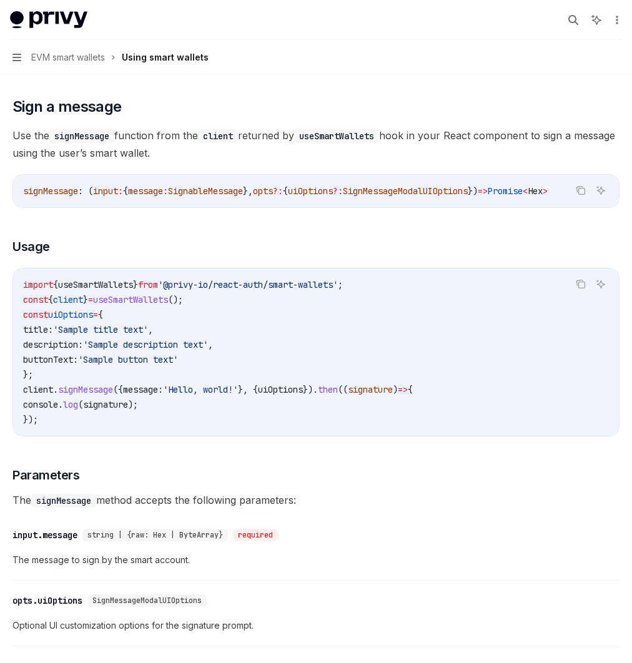
scroll to position [401, 0]
click at [158, 290] on span "from" at bounding box center [148, 283] width 20 height 11
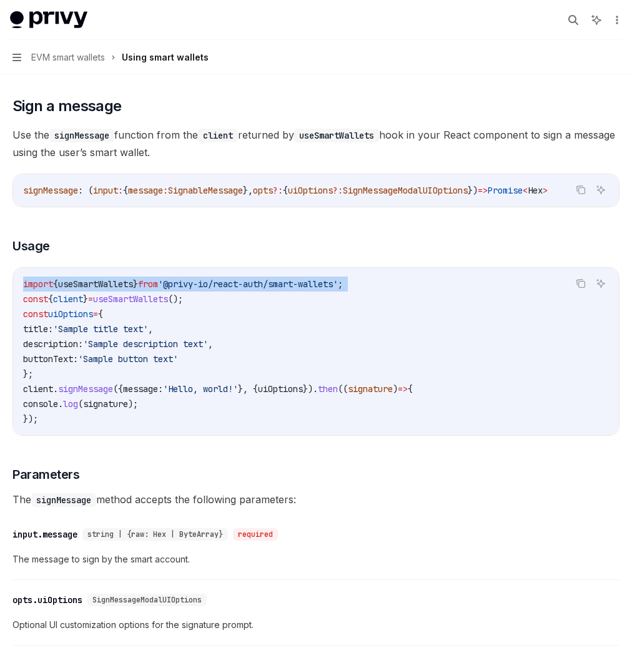
click at [158, 290] on span "from" at bounding box center [148, 283] width 20 height 11
copy code "import { useSmartWallets } from '@privy-io/react-auth/smart-wallets' ;"
click at [168, 305] on span "useSmartWallets" at bounding box center [130, 298] width 75 height 11
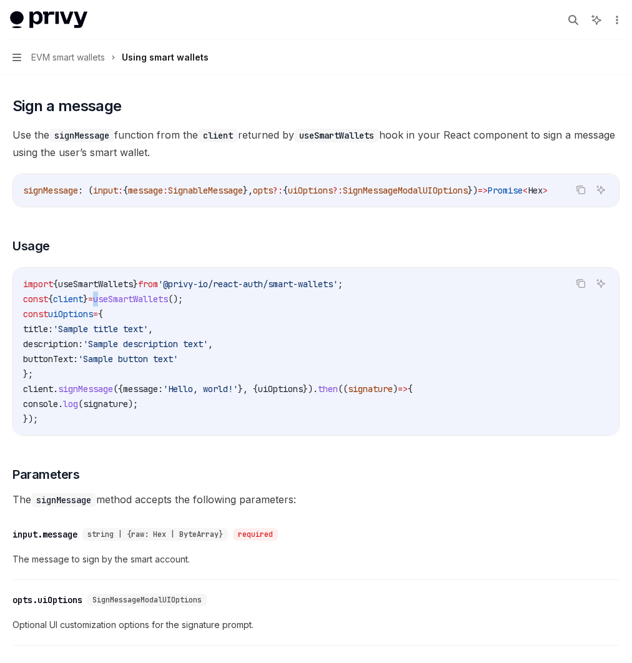
click at [168, 305] on span "useSmartWallets" at bounding box center [130, 298] width 75 height 11
copy code "const { client } = useSmartWallets ();"
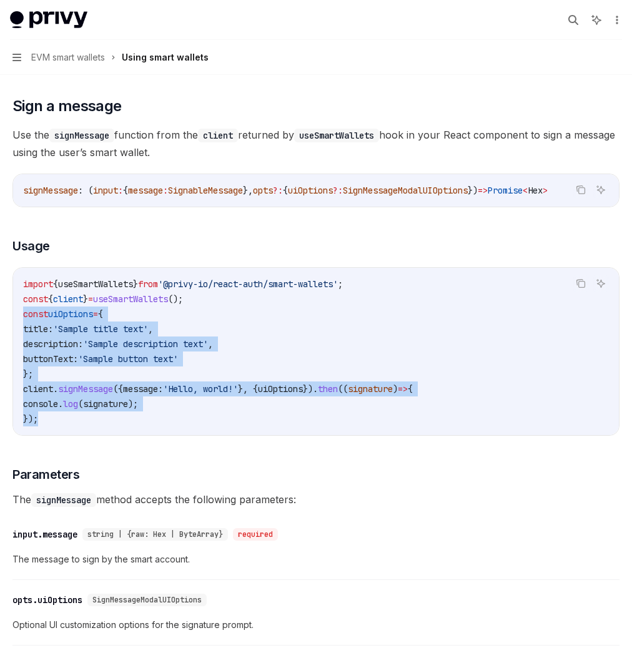
drag, startPoint x: 261, startPoint y: 478, endPoint x: 210, endPoint y: 367, distance: 122.3
copy code "const uiOptions = { title: 'Sample title text' , description: 'Sample descripti…"
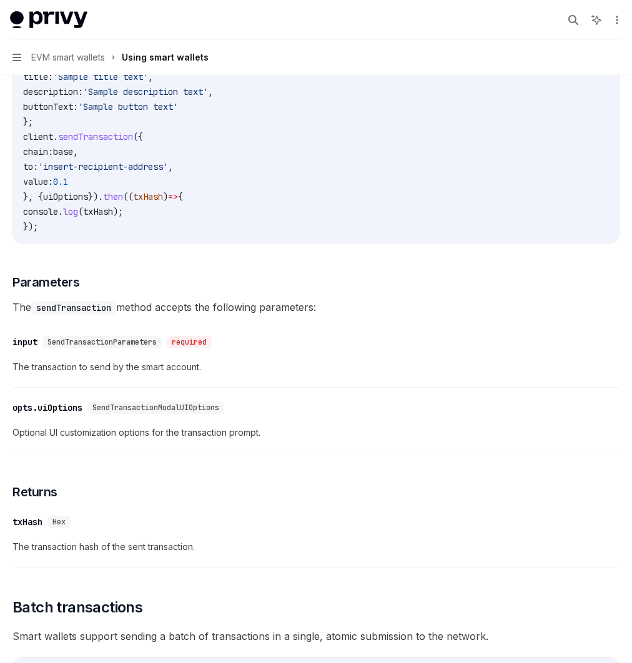
scroll to position [2041, 0]
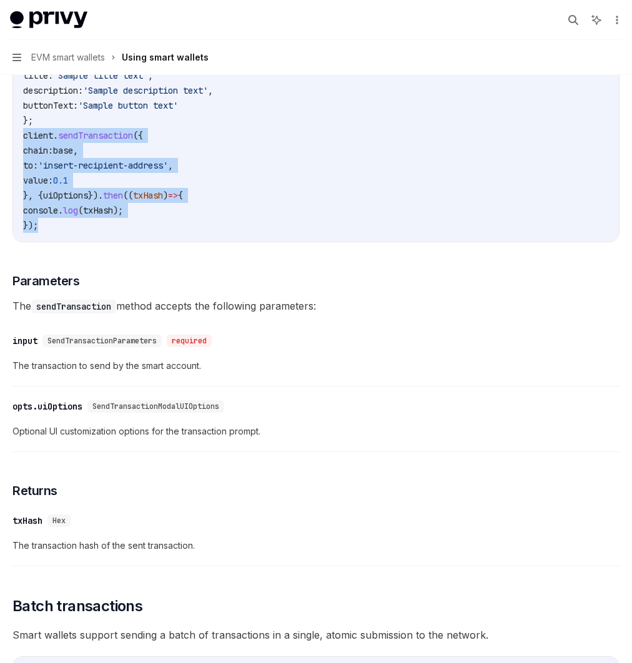
drag, startPoint x: 236, startPoint y: 238, endPoint x: 360, endPoint y: 328, distance: 152.9
click at [360, 241] on div "import { useSmartWallets } from '@privy-io/react-auth/smart-wallets' ; const { …" at bounding box center [315, 127] width 605 height 227
copy code "client . sendTransaction ({ chain: base , to: 'insert-recipient-address' , valu…"
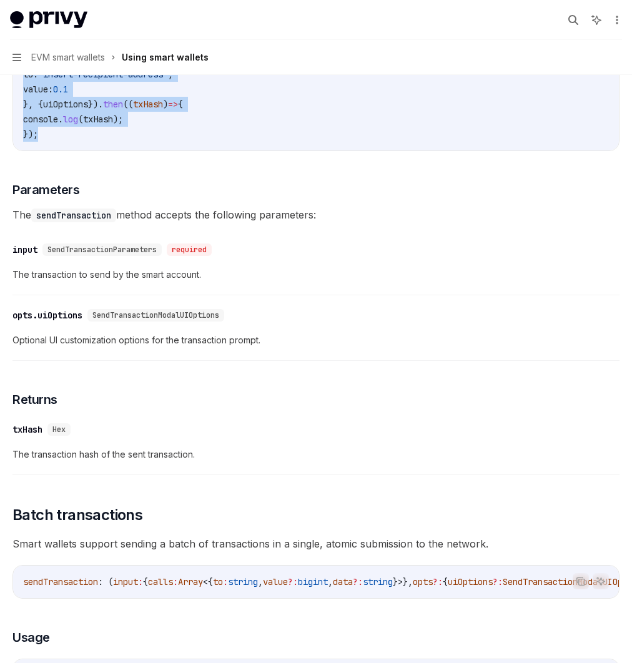
scroll to position [2135, 0]
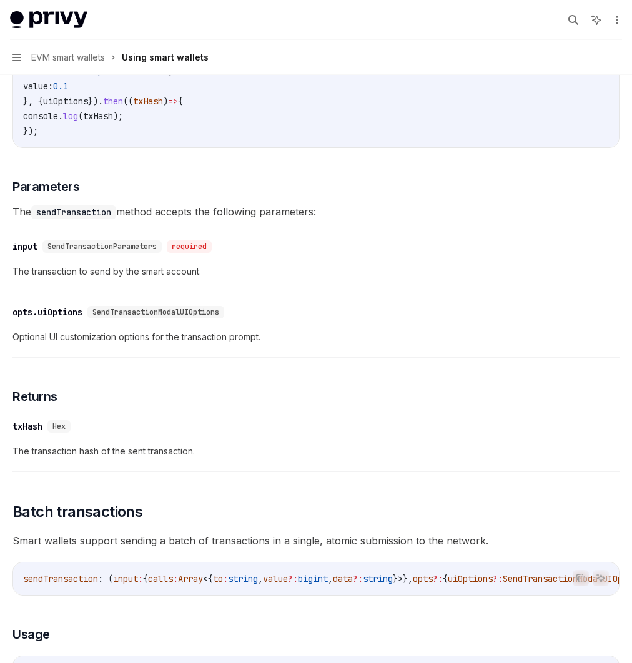
click at [219, 317] on span "SendTransactionModalUIOptions" at bounding box center [155, 312] width 127 height 10
click at [0, 0] on div "UI components" at bounding box center [0, 0] width 0 height 0
type textarea "*"
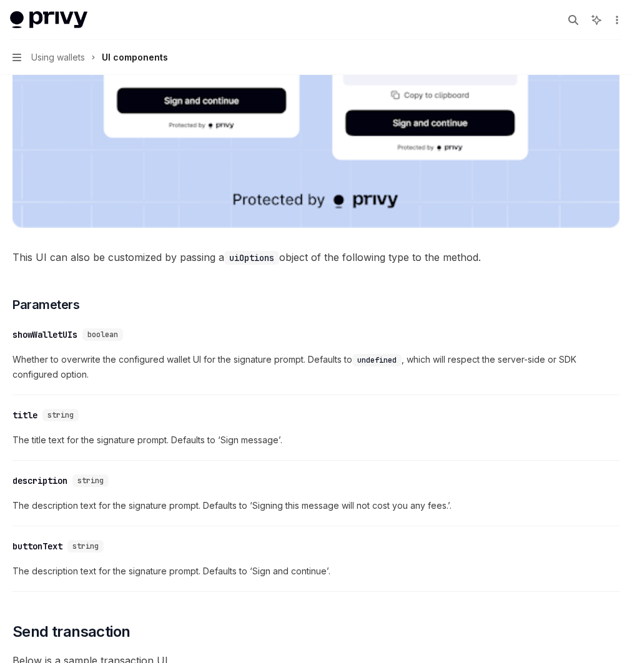
scroll to position [575, 0]
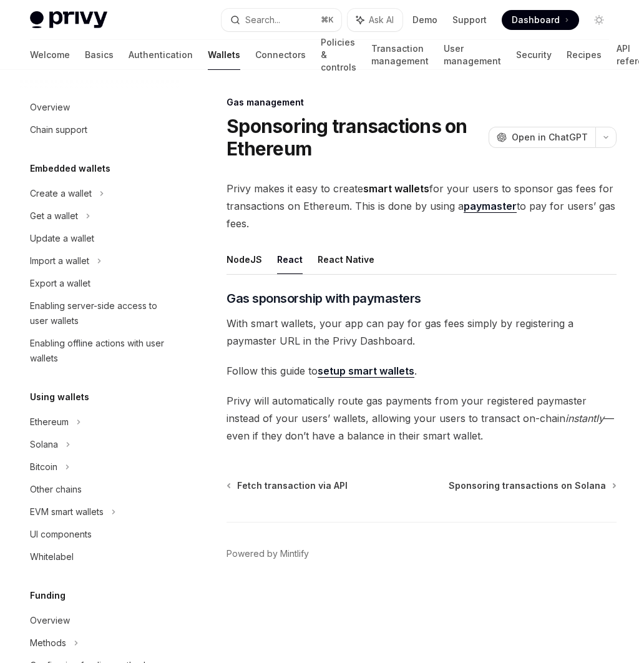
scroll to position [417, 0]
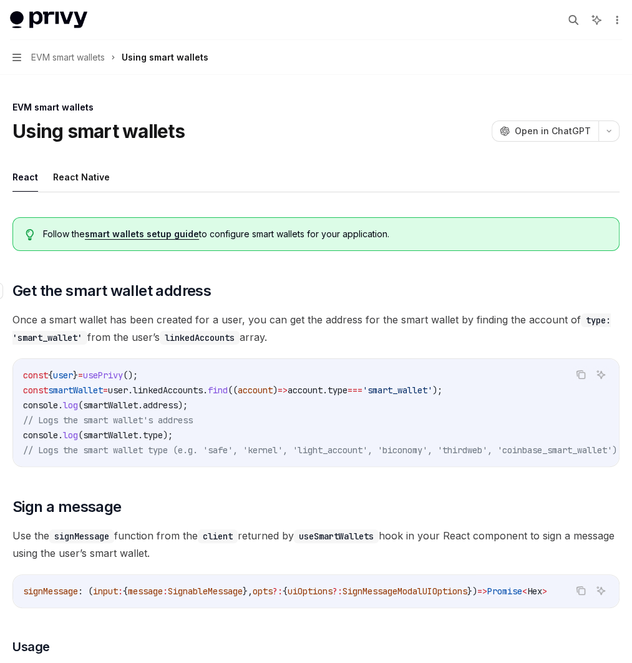
click at [424, 301] on h2 "​ Get the smart wallet address" at bounding box center [315, 291] width 607 height 20
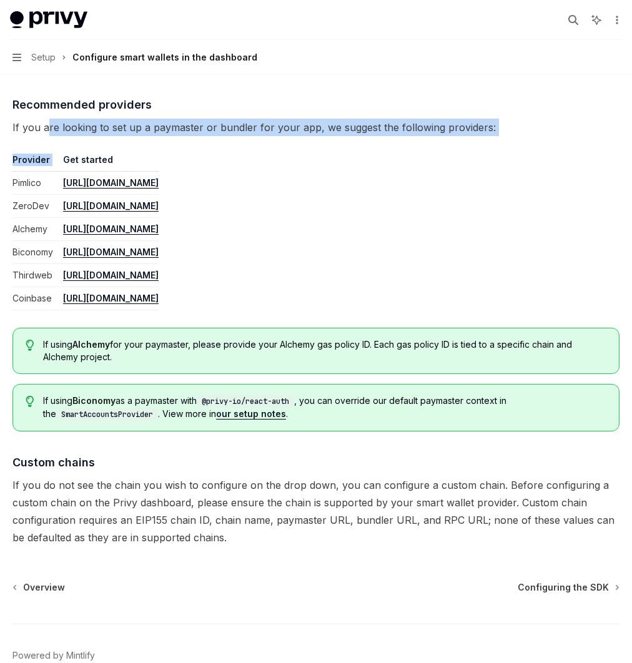
click at [0, 0] on div "Configuring the SDK" at bounding box center [0, 0] width 0 height 0
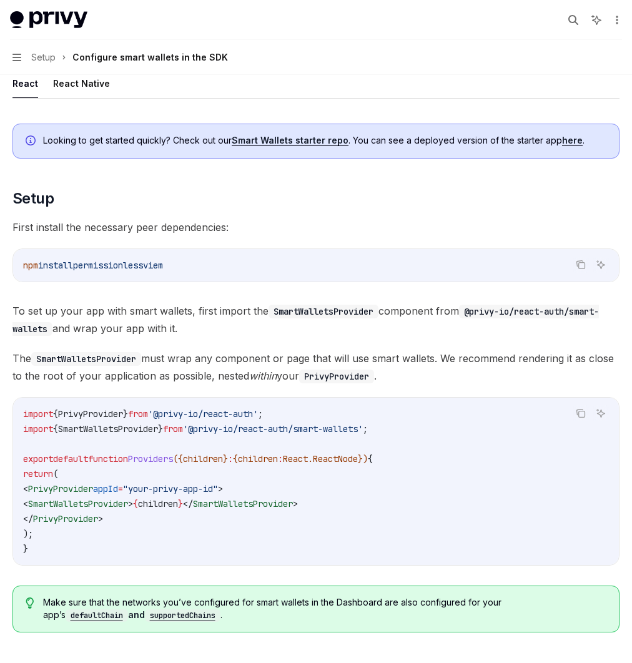
scroll to position [1, 0]
click at [0, 0] on div "Usage" at bounding box center [0, 0] width 0 height 0
type textarea "*"
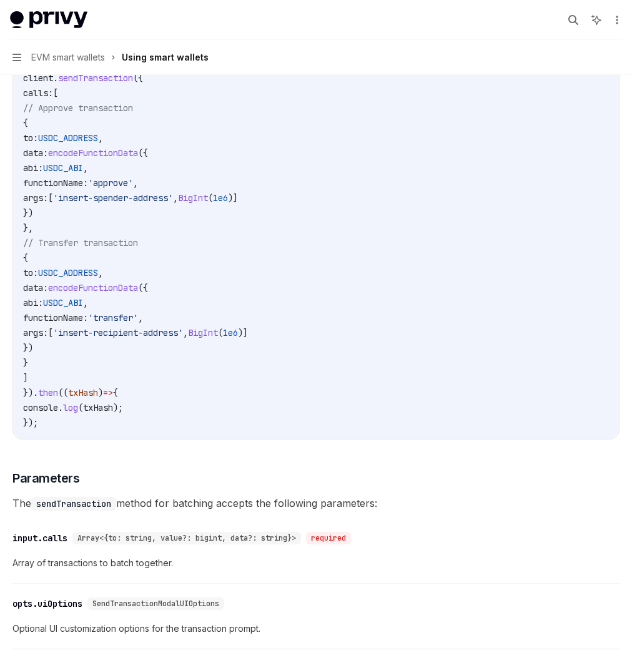
scroll to position [2761, 0]
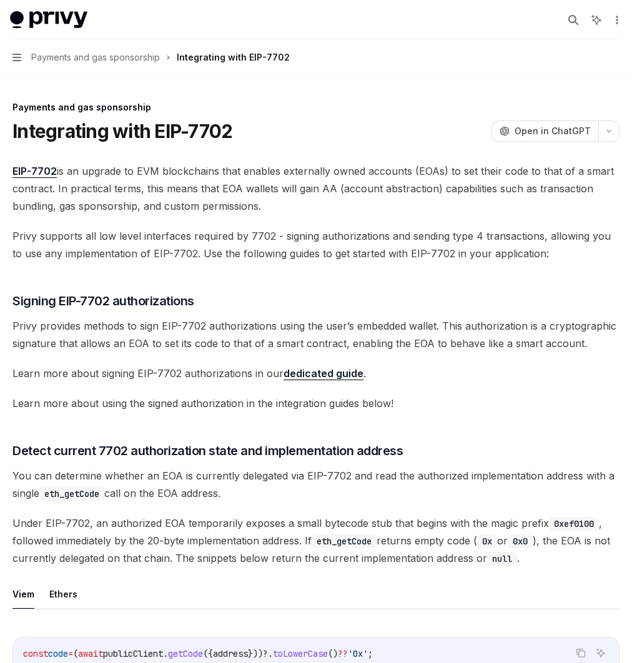
scroll to position [2, 0]
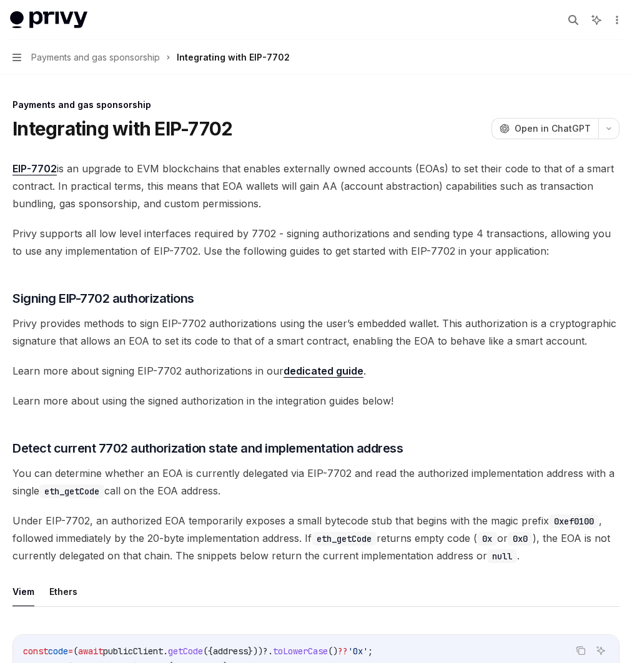
drag, startPoint x: 303, startPoint y: 160, endPoint x: 577, endPoint y: 222, distance: 280.2
click at [579, 212] on span "EIP-7702 is an upgrade to EVM blockchains that enables externally owned account…" at bounding box center [315, 186] width 607 height 52
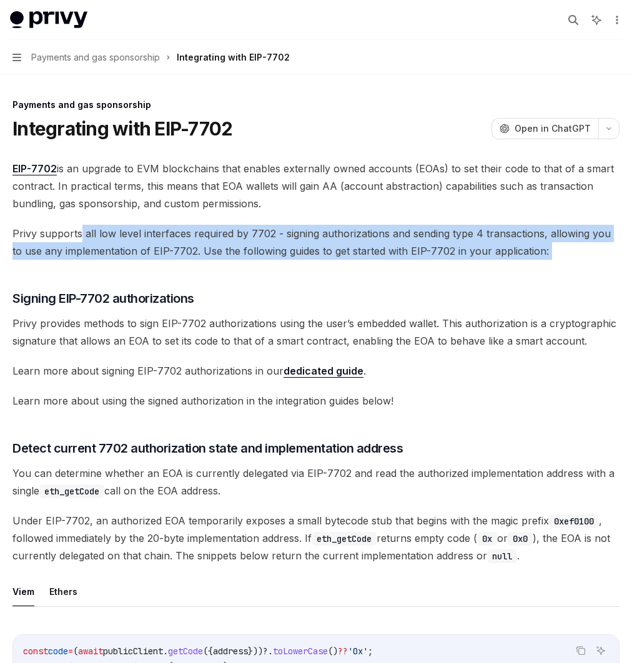
drag, startPoint x: 295, startPoint y: 238, endPoint x: 526, endPoint y: 298, distance: 238.5
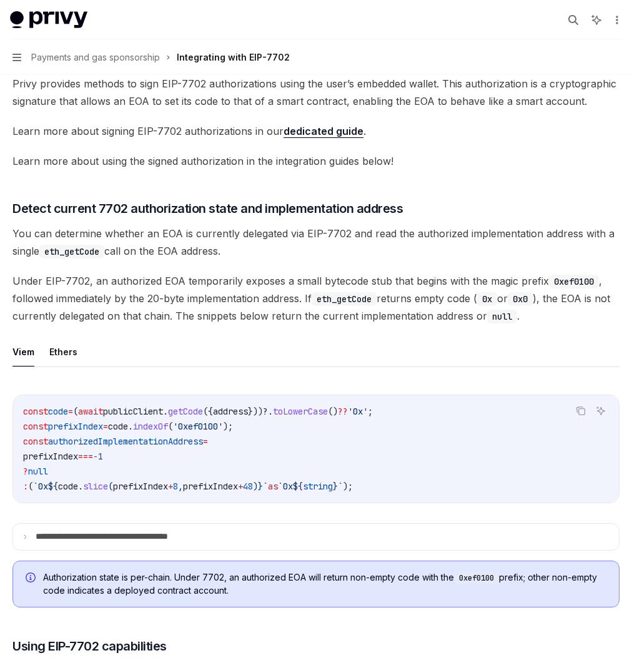
scroll to position [243, 0]
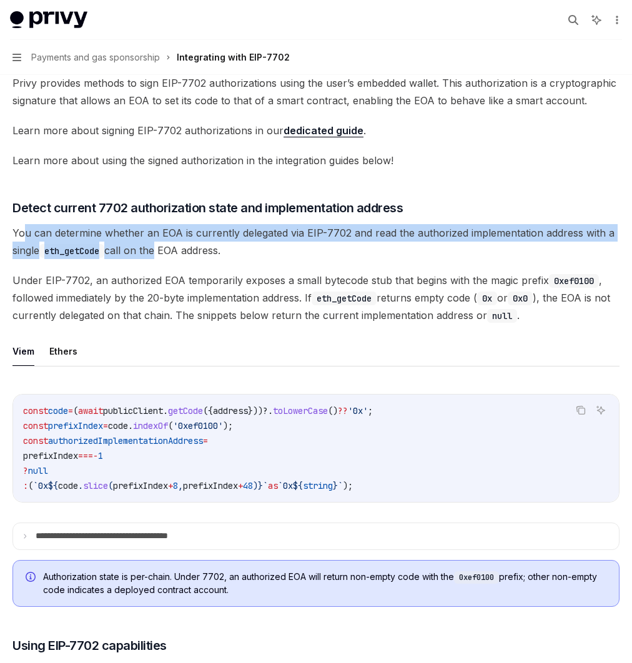
drag, startPoint x: 251, startPoint y: 315, endPoint x: 591, endPoint y: 329, distance: 340.4
click at [591, 259] on span "You can determine whether an EOA is currently delegated via EIP-7702 and read t…" at bounding box center [315, 241] width 607 height 35
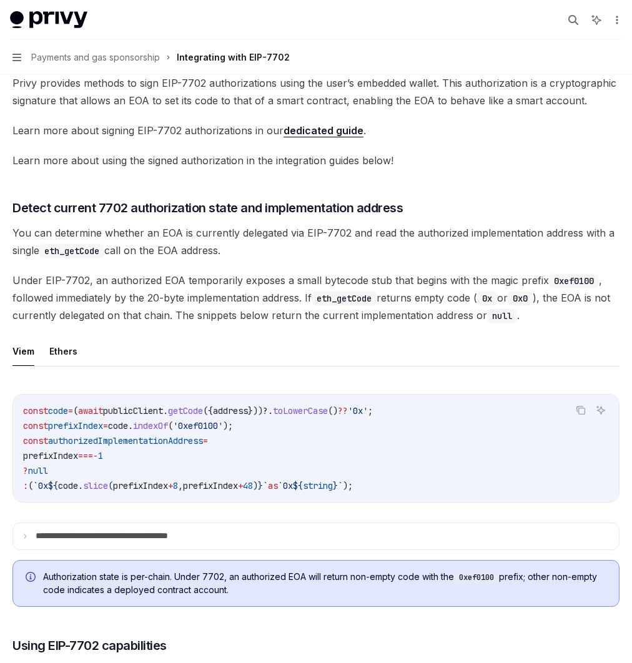
click at [104, 258] on code "eth_getCode" at bounding box center [71, 251] width 65 height 14
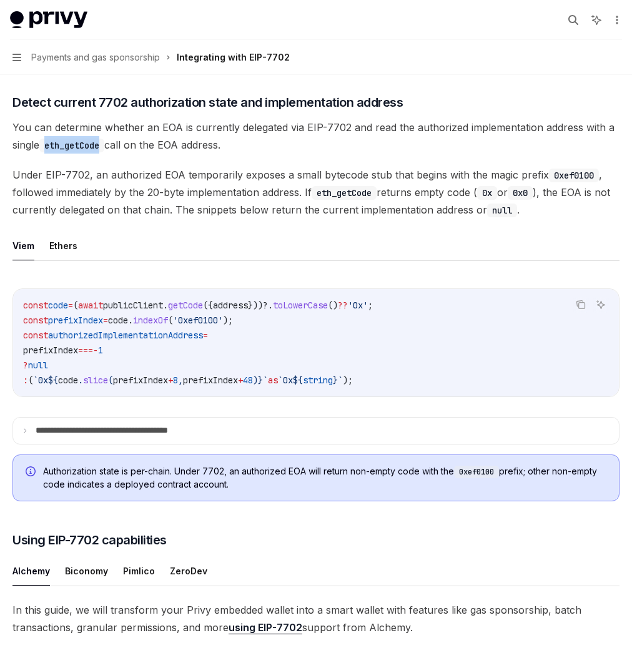
scroll to position [355, 0]
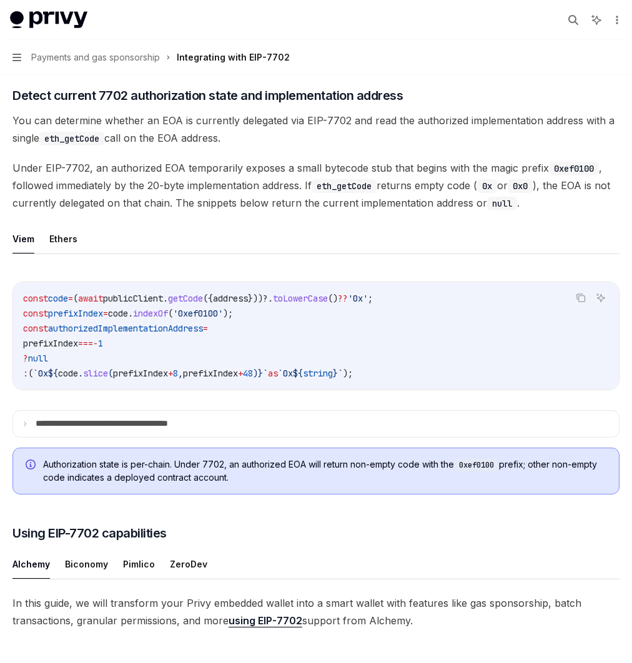
click at [248, 212] on span "Under EIP-7702, an authorized EOA temporarily exposes a small bytecode stub tha…" at bounding box center [315, 185] width 607 height 52
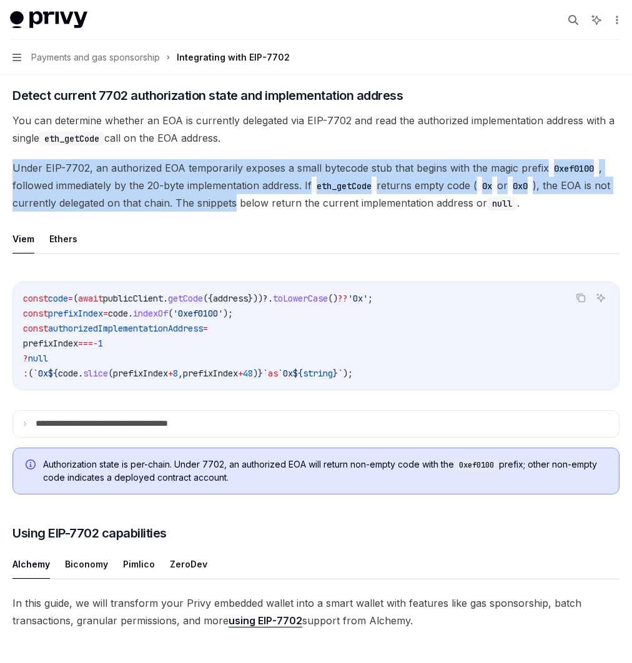
drag, startPoint x: 227, startPoint y: 266, endPoint x: 555, endPoint y: 318, distance: 331.6
click at [554, 212] on span "Under EIP-7702, an authorized EOA temporarily exposes a small bytecode stub tha…" at bounding box center [315, 185] width 607 height 52
click at [376, 193] on code "eth_getCode" at bounding box center [343, 186] width 65 height 14
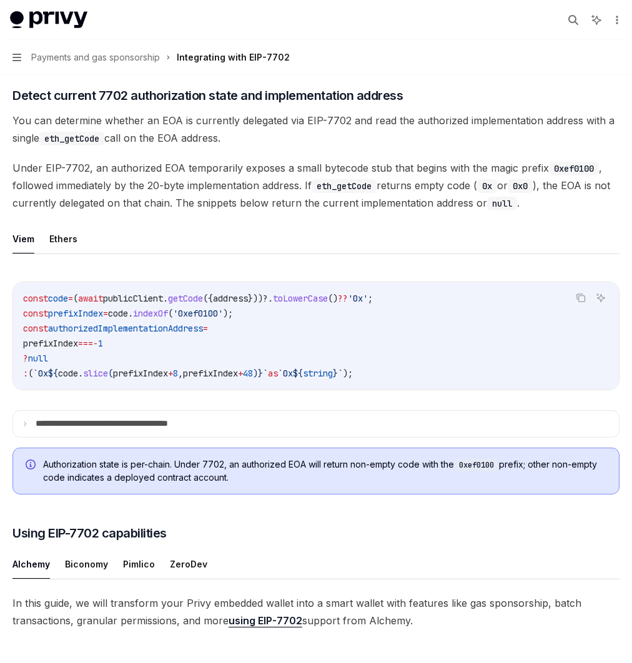
click at [376, 193] on code "eth_getCode" at bounding box center [343, 186] width 65 height 14
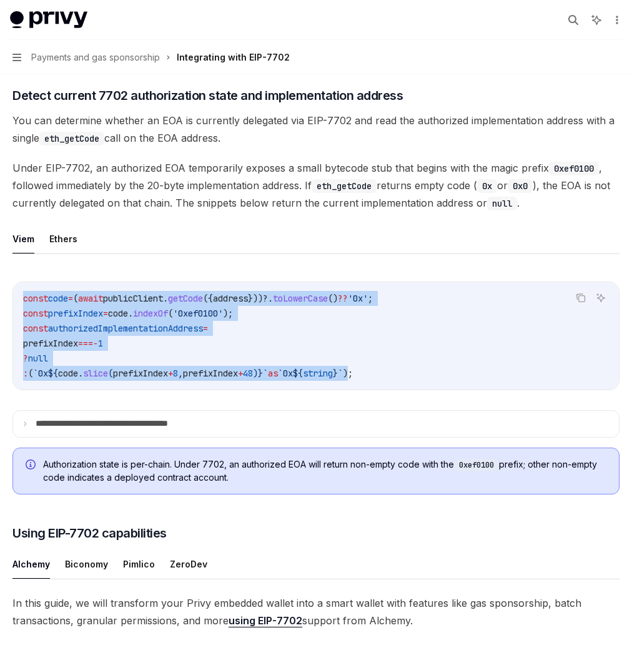
scroll to position [0, 67]
drag, startPoint x: 237, startPoint y: 431, endPoint x: 621, endPoint y: 513, distance: 392.5
copy code "const code = ( await publicClient . getCode ({ address }))?. toLowerCase () ?? …"
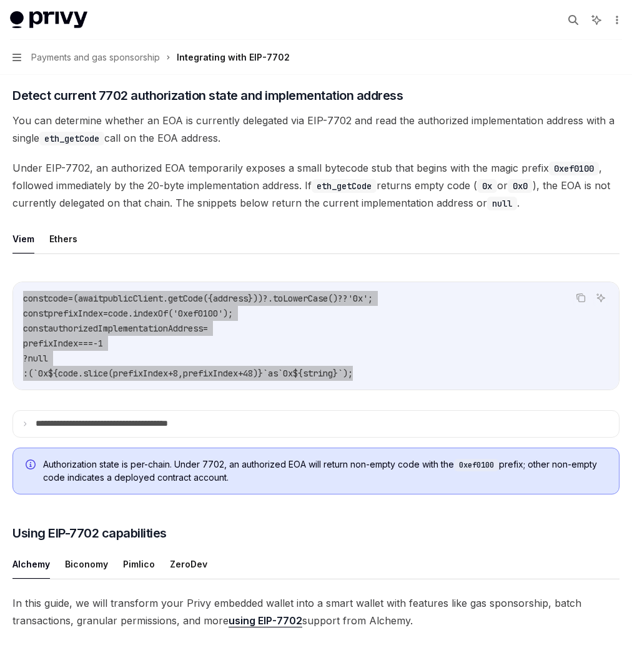
type textarea "*"
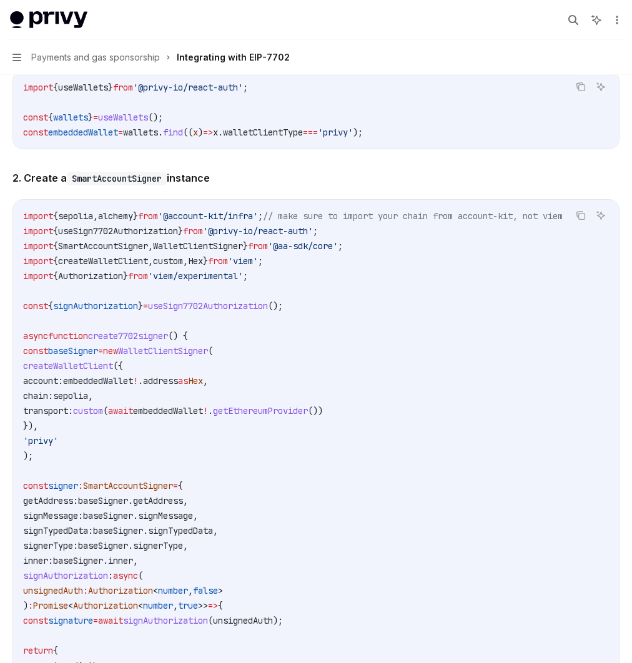
scroll to position [1805, 0]
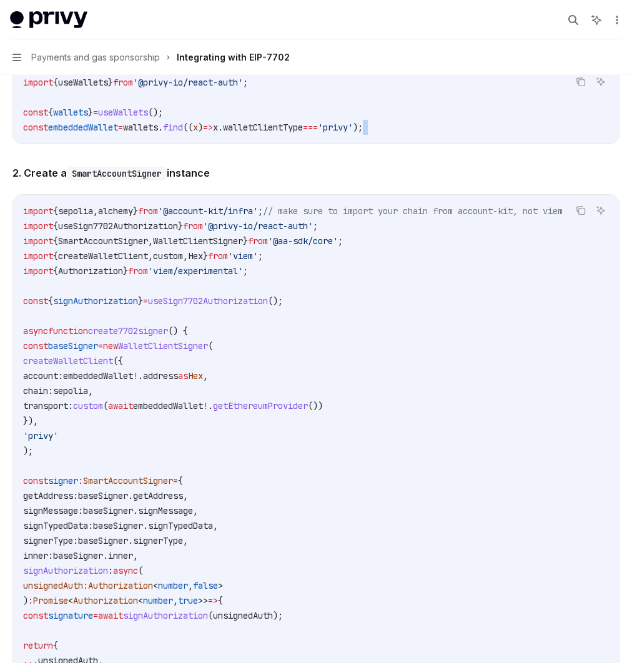
drag, startPoint x: 316, startPoint y: 442, endPoint x: 364, endPoint y: 446, distance: 47.6
click at [363, 446] on div "In this guide, we will transform your Privy embedded wallet into a smart wallet…" at bounding box center [315, 147] width 607 height 2007
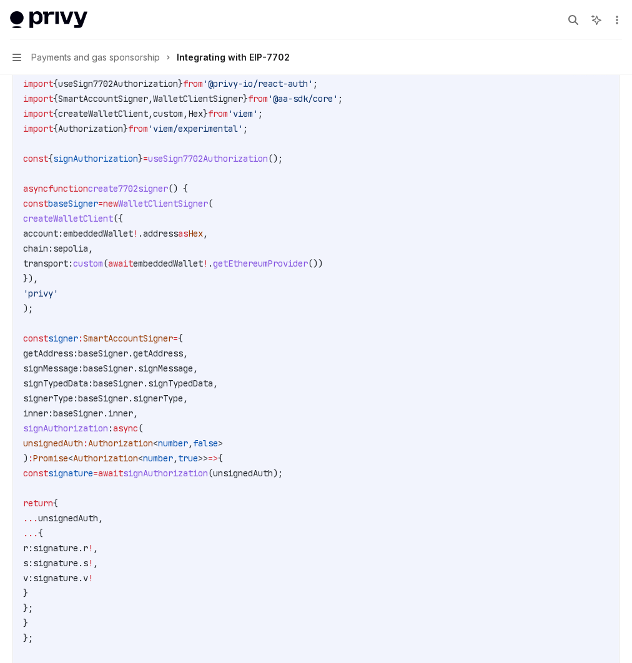
scroll to position [1947, 0]
click at [167, 38] on code "SmartAccountSigner" at bounding box center [117, 31] width 100 height 14
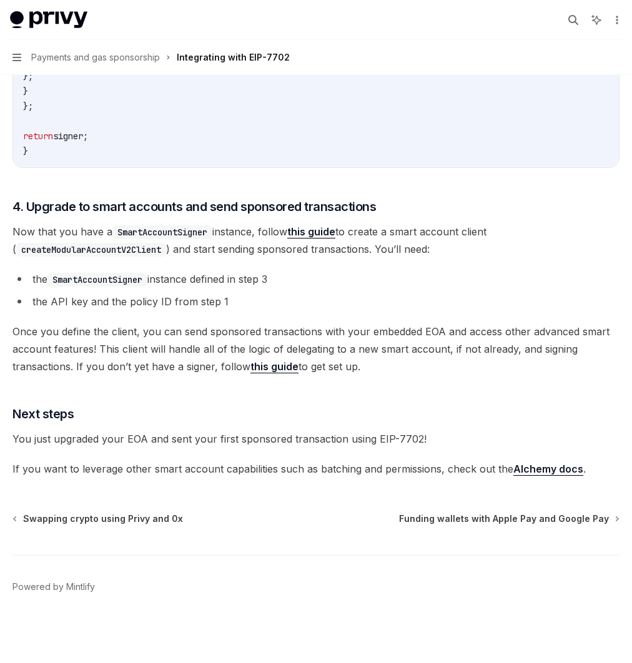
scroll to position [2733, 0]
click at [166, 256] on code "createModularAccountV2Client" at bounding box center [91, 250] width 150 height 14
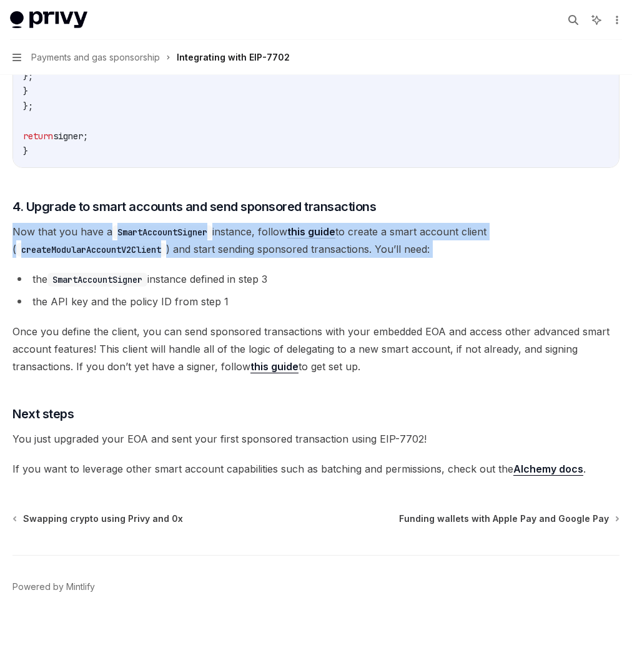
click at [166, 256] on code "createModularAccountV2Client" at bounding box center [91, 250] width 150 height 14
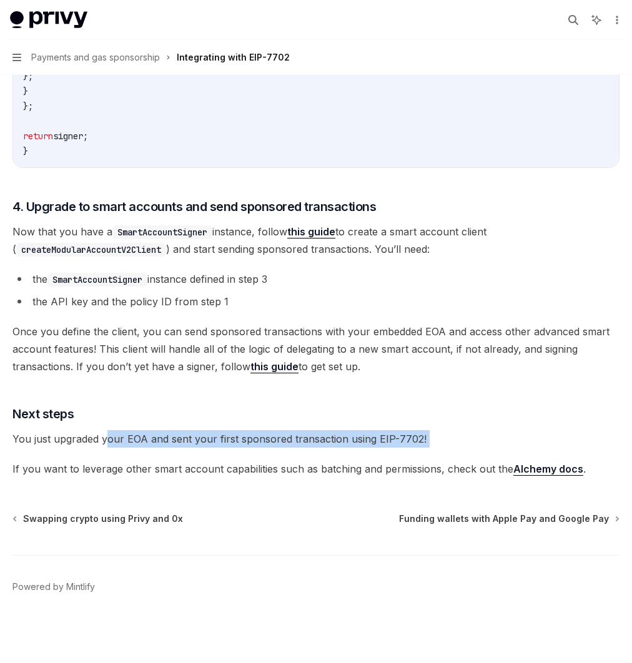
drag, startPoint x: 320, startPoint y: 409, endPoint x: 374, endPoint y: 440, distance: 61.8
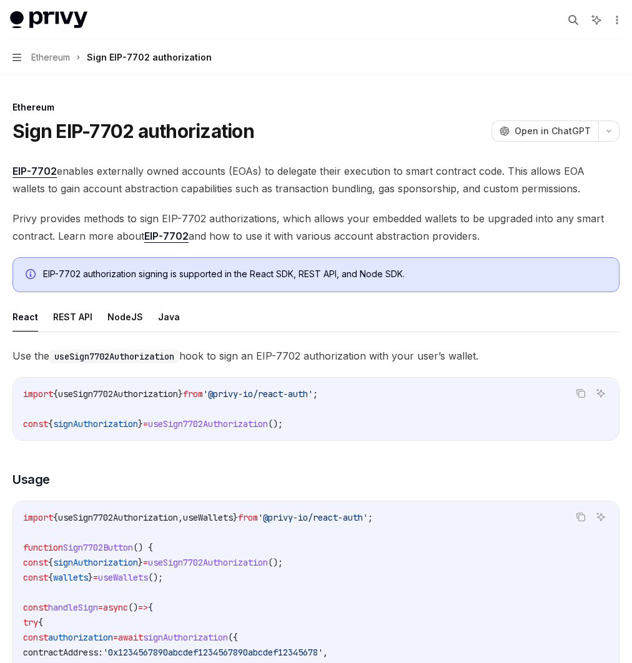
drag, startPoint x: 306, startPoint y: 179, endPoint x: 414, endPoint y: 198, distance: 110.3
click at [428, 197] on span "EIP-7702 enables externally owned accounts (EOAs) to delegate their execution t…" at bounding box center [315, 179] width 607 height 35
drag, startPoint x: 367, startPoint y: 174, endPoint x: 417, endPoint y: 265, distance: 103.6
click at [418, 197] on span "EIP-7702 enables externally owned accounts (EOAs) to delegate their execution t…" at bounding box center [315, 179] width 607 height 35
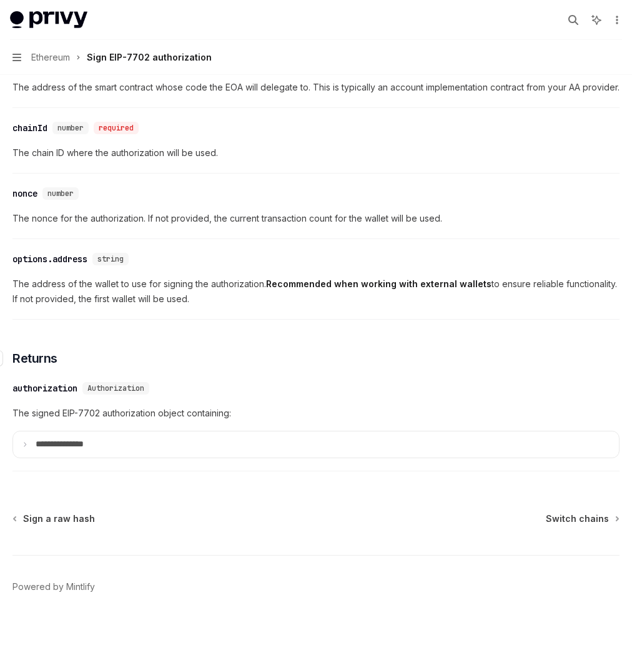
scroll to position [1083, 0]
click at [104, 447] on p "**********" at bounding box center [70, 444] width 68 height 11
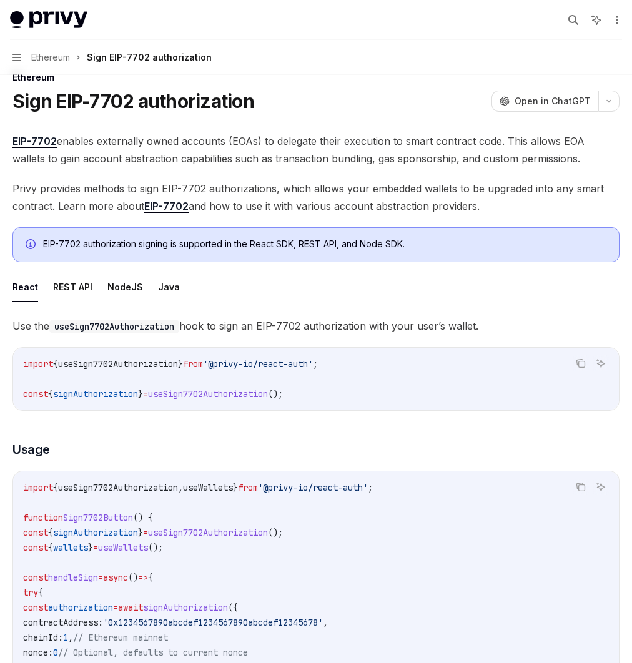
scroll to position [30, 0]
click at [92, 301] on button "REST API" at bounding box center [72, 286] width 39 height 29
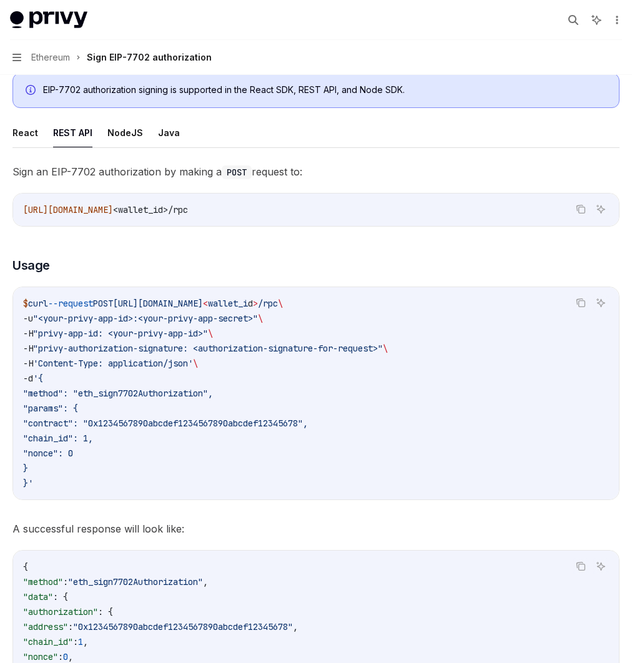
scroll to position [198, 0]
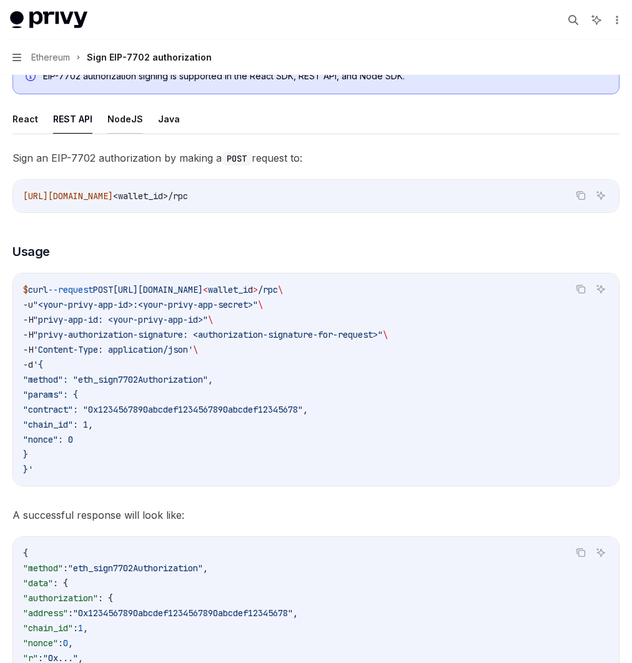
click at [143, 134] on button "NodeJS" at bounding box center [125, 118] width 36 height 29
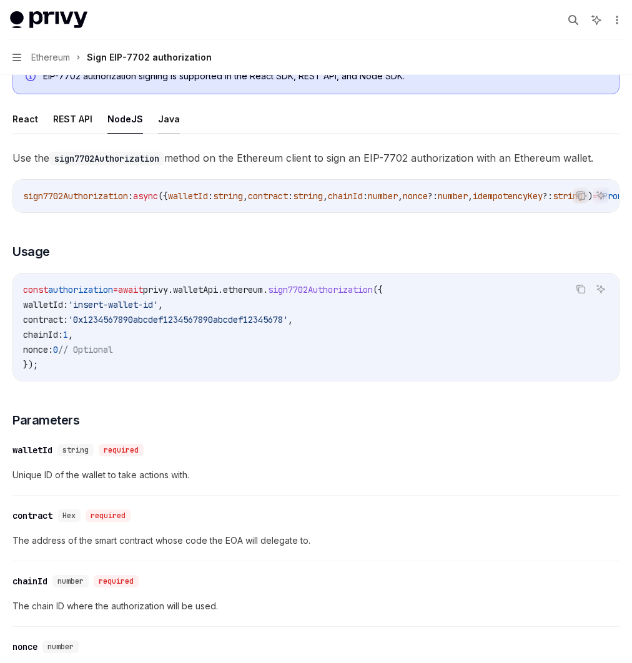
click at [180, 134] on button "Java" at bounding box center [169, 118] width 22 height 29
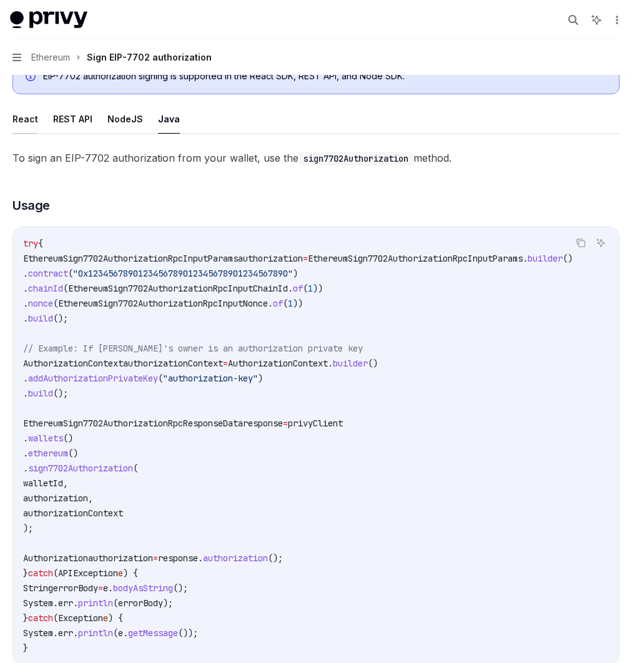
click at [38, 134] on button "React" at bounding box center [25, 118] width 26 height 29
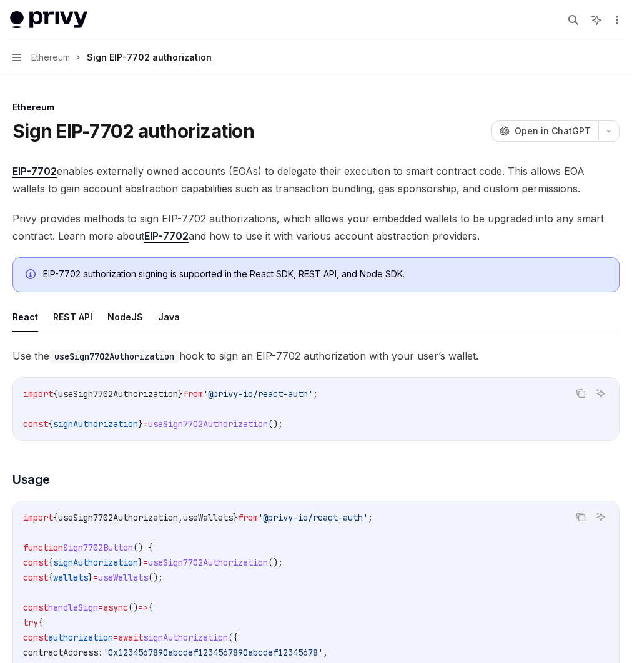
click at [512, 245] on span "Privy provides methods to sign EIP-7702 authorizations, which allows your embed…" at bounding box center [315, 227] width 607 height 35
click at [402, 197] on span "EIP-7702 enables externally owned accounts (EOAs) to delegate their execution t…" at bounding box center [315, 179] width 607 height 35
click at [0, 0] on div "Create a wallet" at bounding box center [0, 0] width 0 height 0
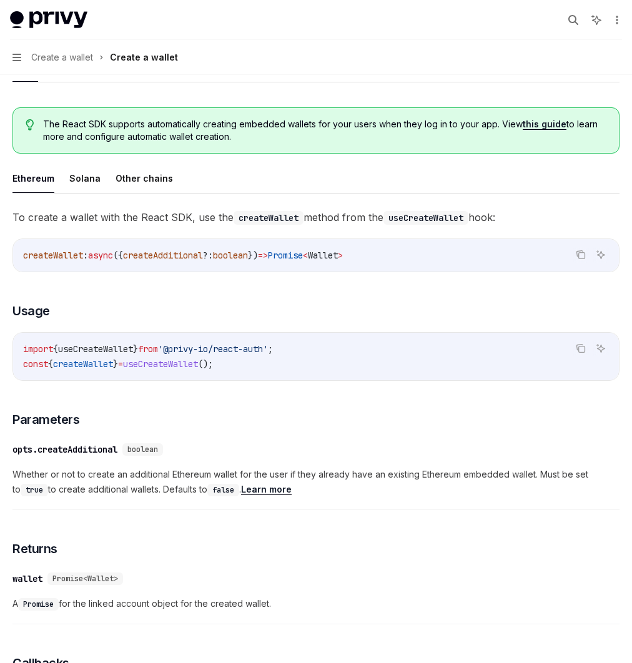
scroll to position [263, 0]
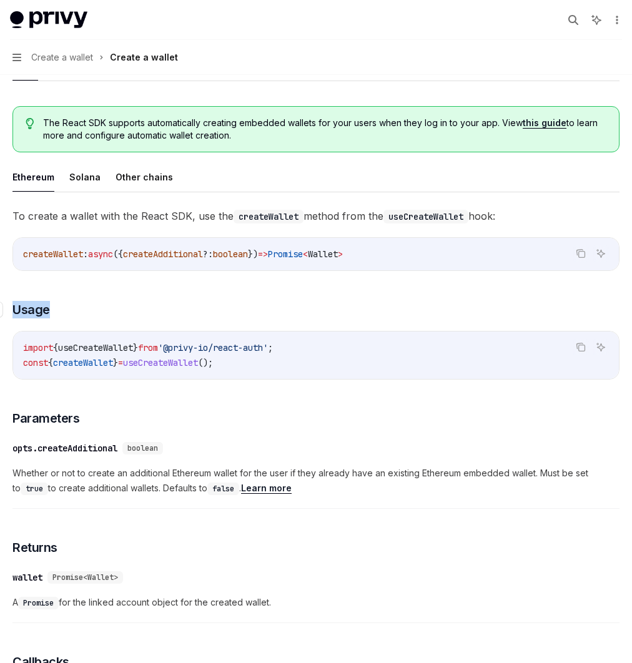
click at [403, 410] on div "To create a wallet with the React SDK, use the createWallet method from the use…" at bounding box center [315, 602] width 607 height 790
click at [0, 0] on div "EVM smart wallets" at bounding box center [0, 0] width 0 height 0
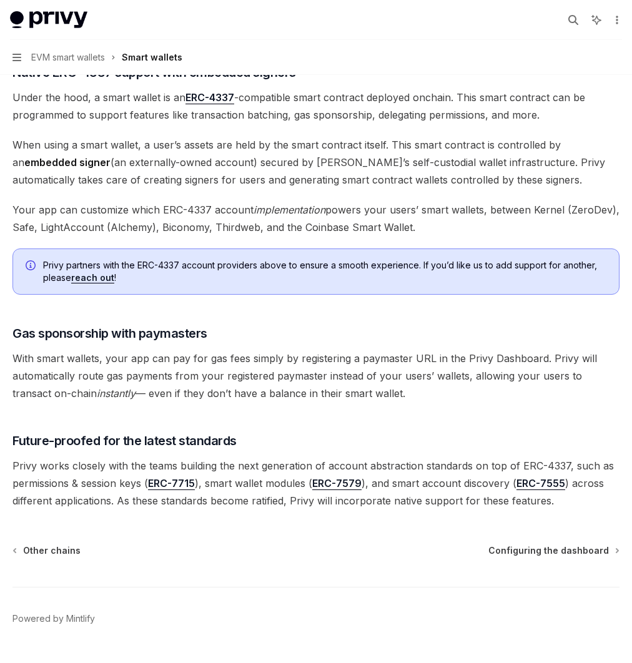
scroll to position [854, 0]
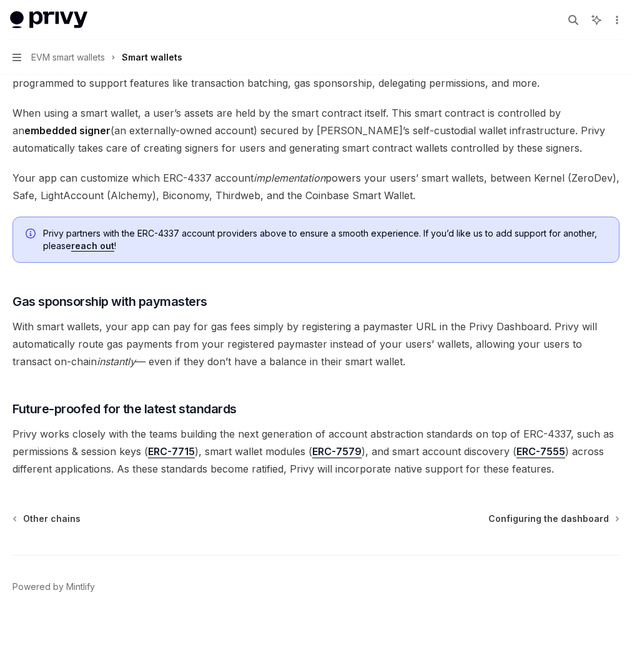
click at [285, 425] on span "Privy works closely with the teams building the next generation of account abst…" at bounding box center [315, 451] width 607 height 52
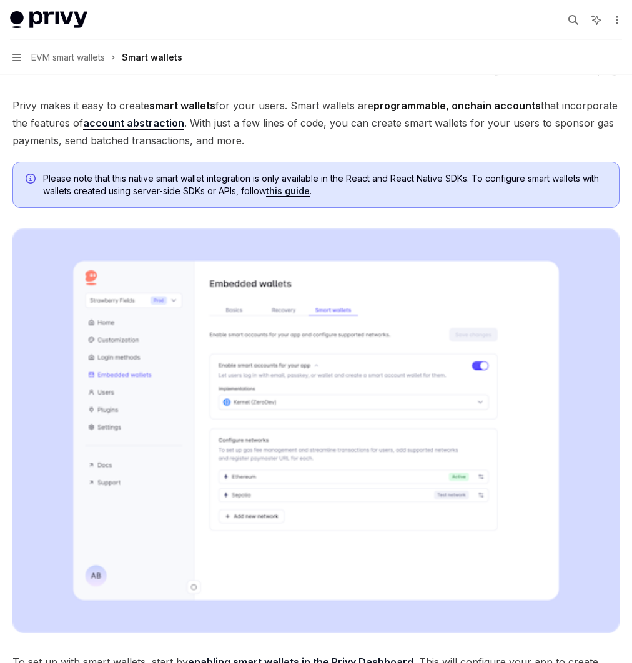
scroll to position [0, 0]
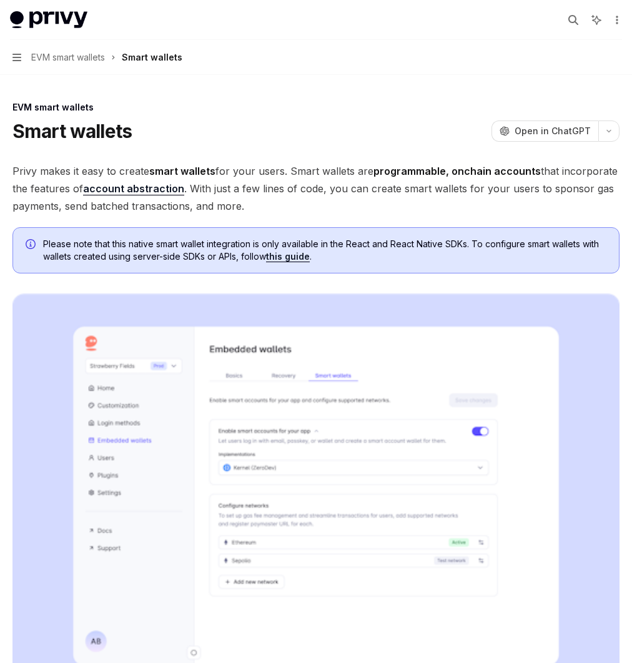
click at [0, 0] on link "User management" at bounding box center [0, 0] width 0 height 0
type textarea "*"
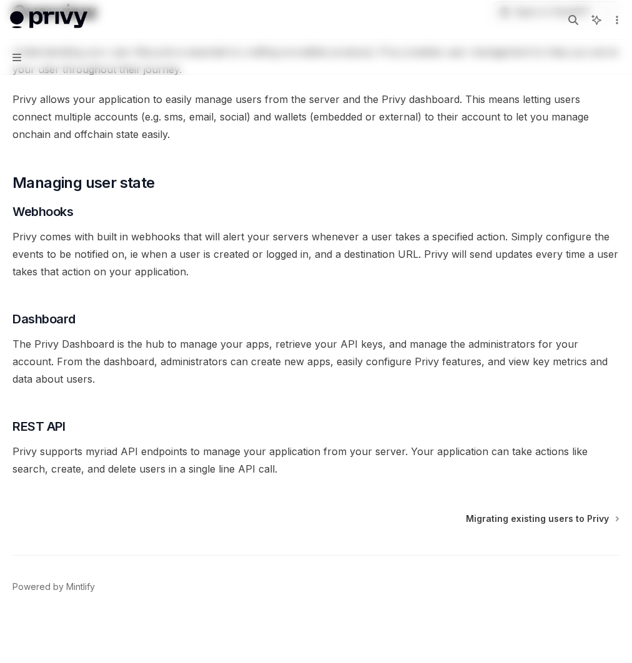
scroll to position [182, 0]
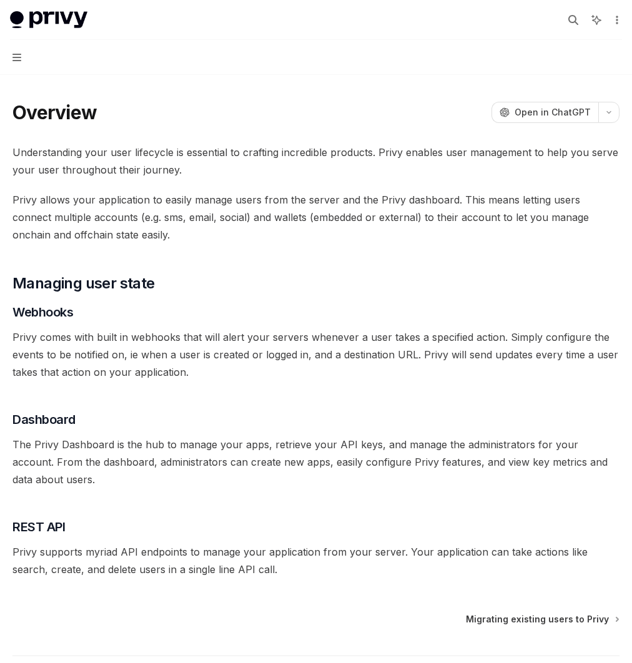
click at [0, 0] on div "Linking accounts to users" at bounding box center [0, 0] width 0 height 0
type textarea "*"
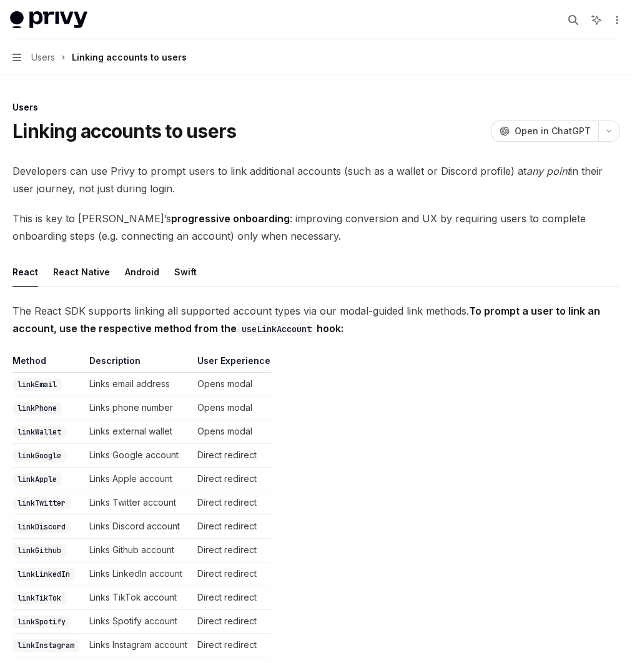
click at [0, 0] on button "Search... ⌘ K" at bounding box center [0, 0] width 0 height 0
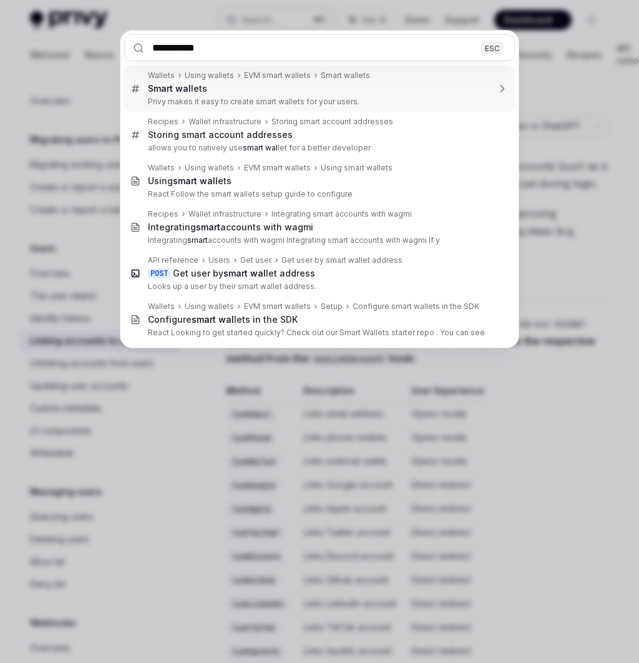
type input "**********"
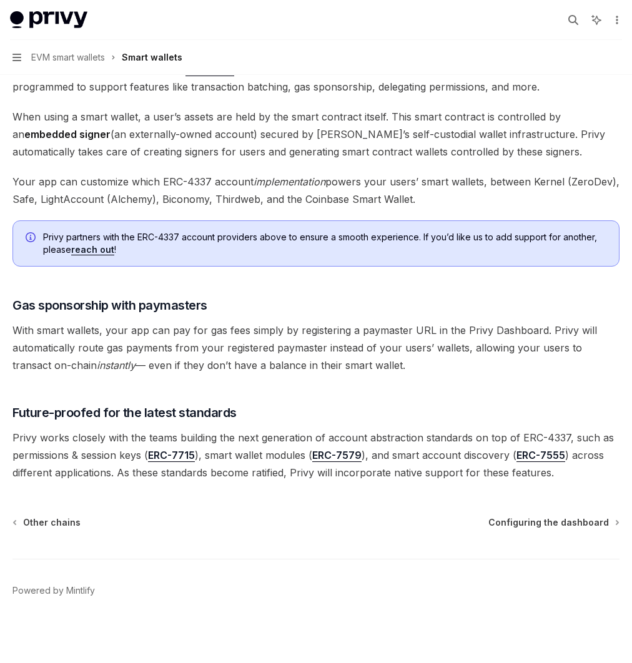
scroll to position [809, 0]
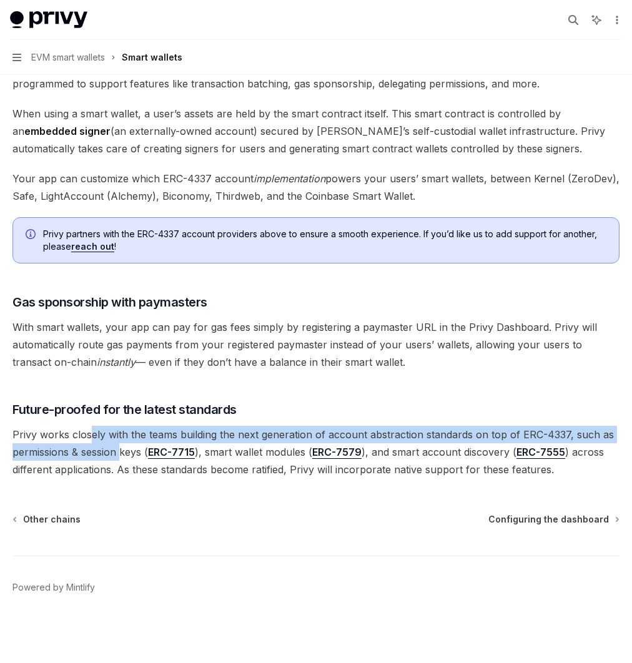
drag, startPoint x: 304, startPoint y: 437, endPoint x: 436, endPoint y: 467, distance: 135.2
click at [553, 464] on span "Privy works closely with the teams building the next generation of account abst…" at bounding box center [315, 452] width 607 height 52
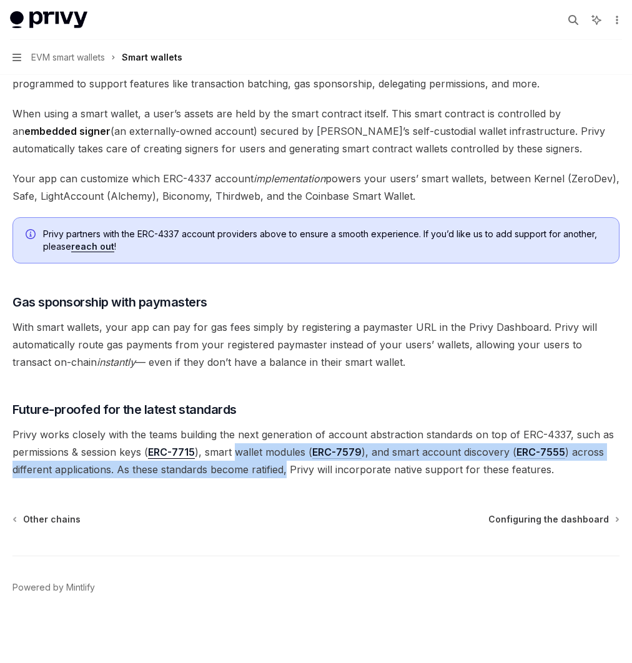
drag, startPoint x: 315, startPoint y: 476, endPoint x: 579, endPoint y: 500, distance: 265.0
click at [593, 478] on span "Privy works closely with the teams building the next generation of account abst…" at bounding box center [315, 452] width 607 height 52
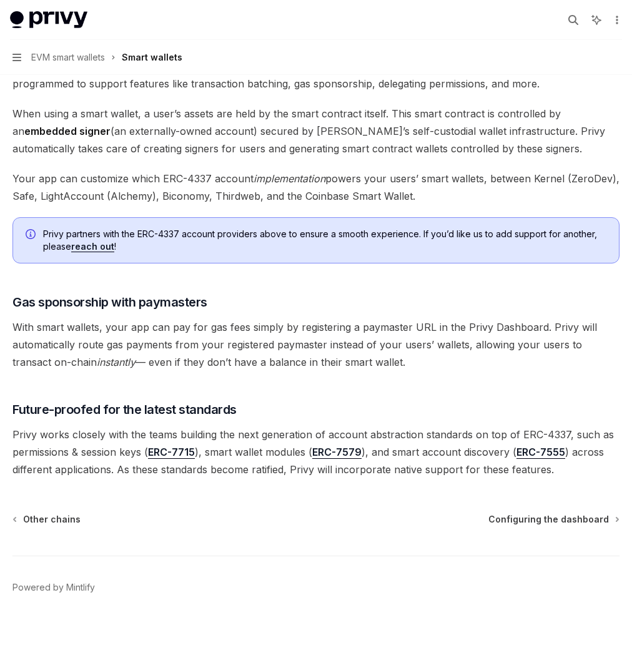
click at [489, 478] on span "Privy works closely with the teams building the next generation of account abst…" at bounding box center [315, 452] width 607 height 52
click at [0, 0] on div "Setup" at bounding box center [0, 0] width 0 height 0
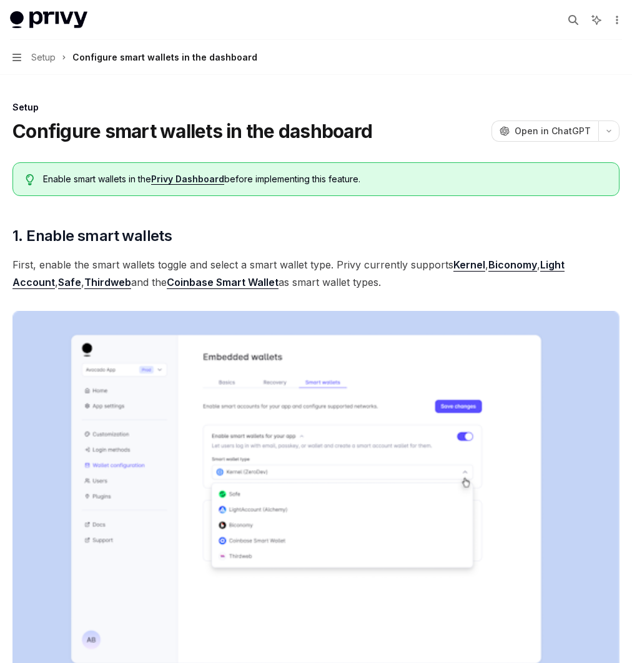
scroll to position [132, 0]
click at [0, 0] on div "Configuring the SDK" at bounding box center [0, 0] width 0 height 0
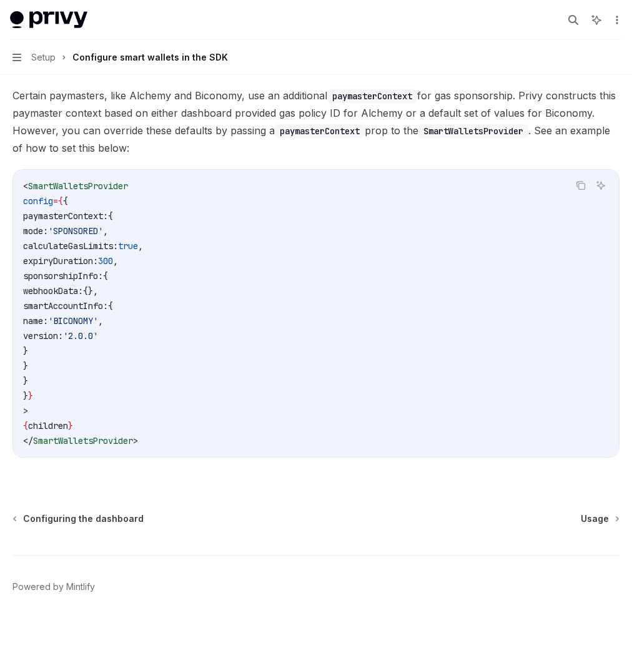
scroll to position [1042, 0]
click at [0, 0] on div "Usage" at bounding box center [0, 0] width 0 height 0
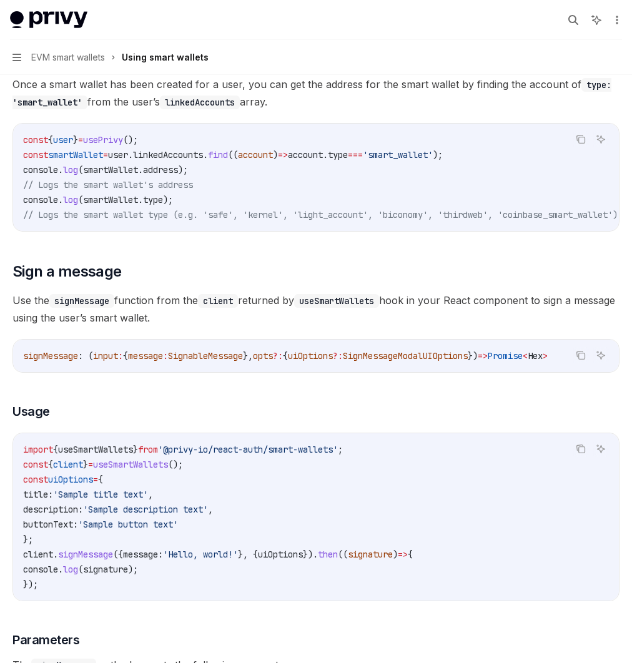
scroll to position [237, 0]
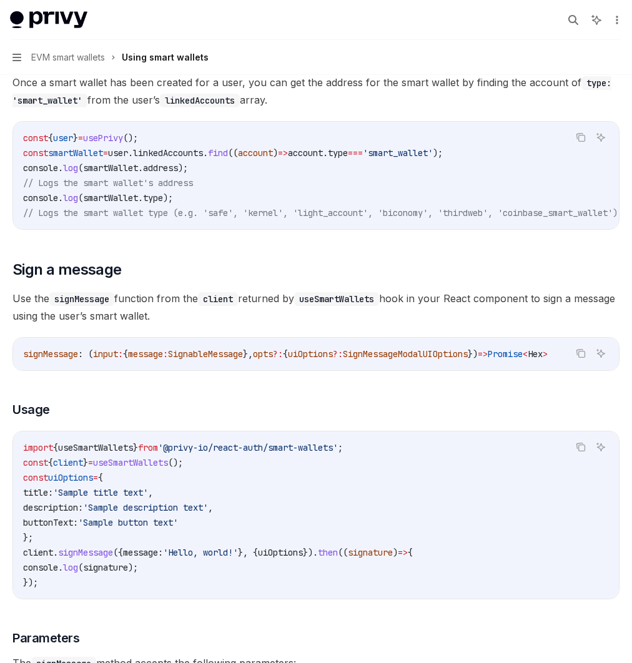
click at [0, 0] on div "UI components" at bounding box center [0, 0] width 0 height 0
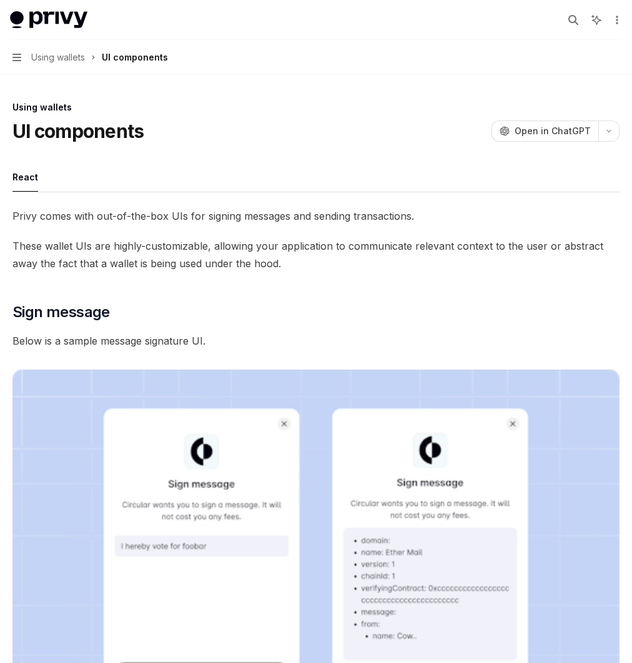
click at [0, 0] on div "Whitelabel" at bounding box center [0, 0] width 0 height 0
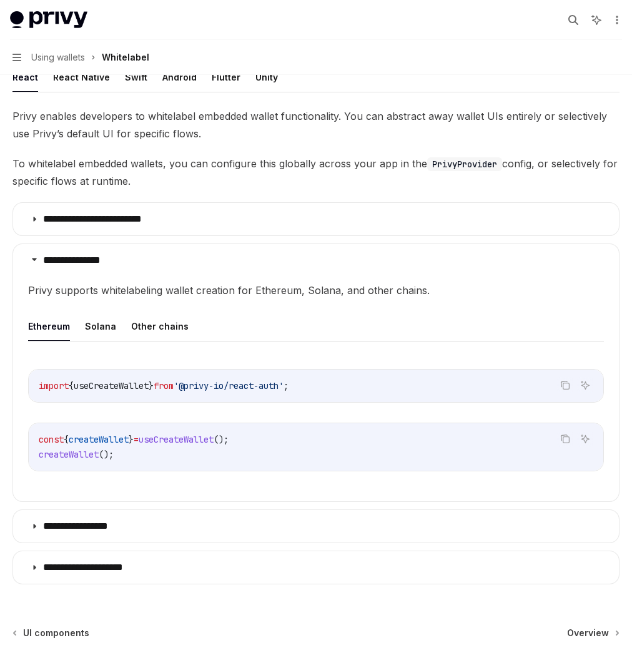
scroll to position [185, 0]
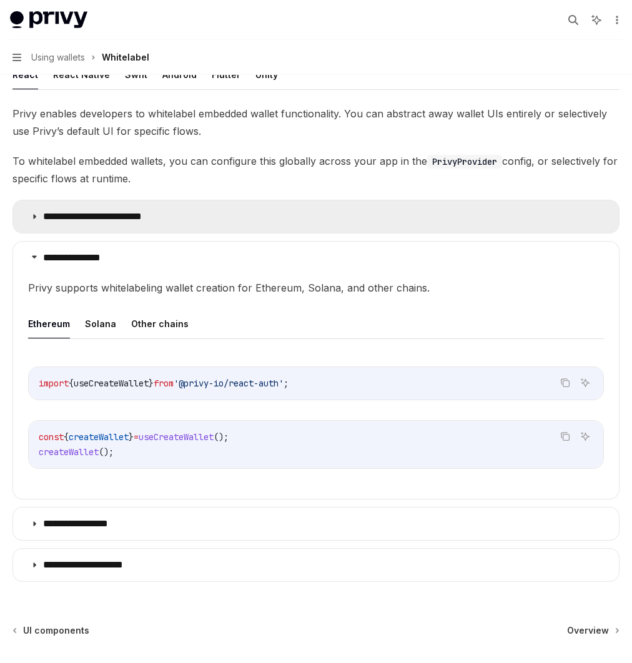
click at [163, 223] on p "**********" at bounding box center [103, 216] width 120 height 12
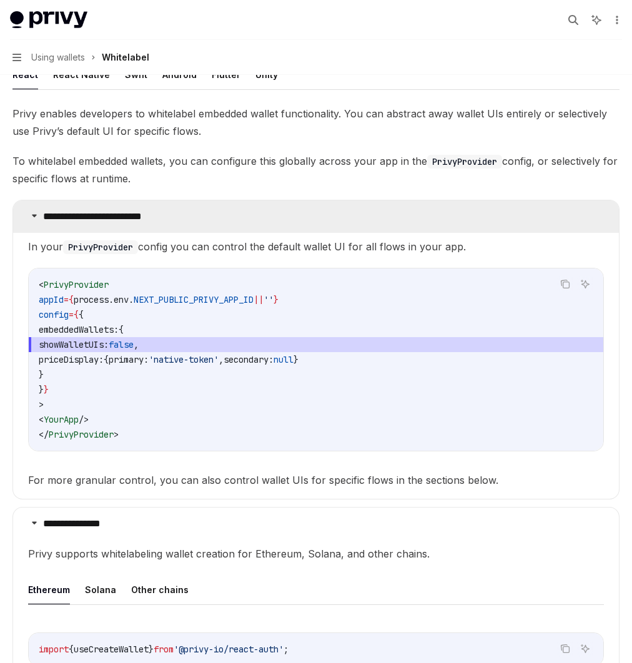
click at [163, 223] on p "**********" at bounding box center [103, 216] width 120 height 12
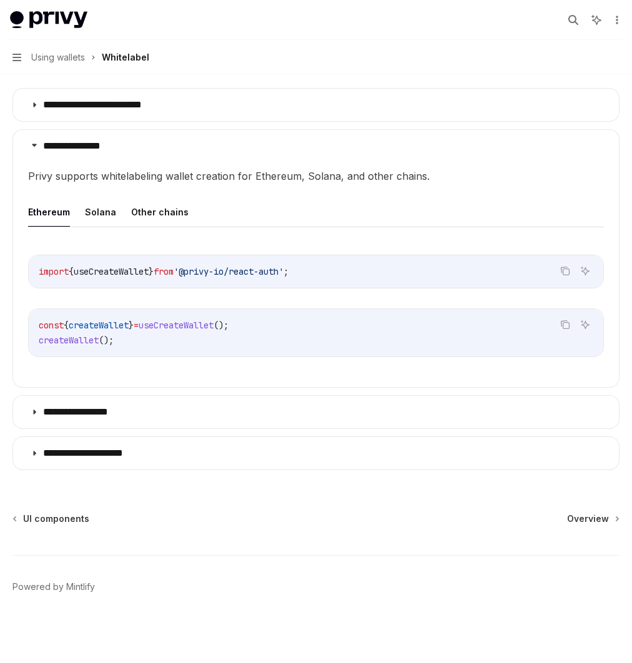
scroll to position [376, 0]
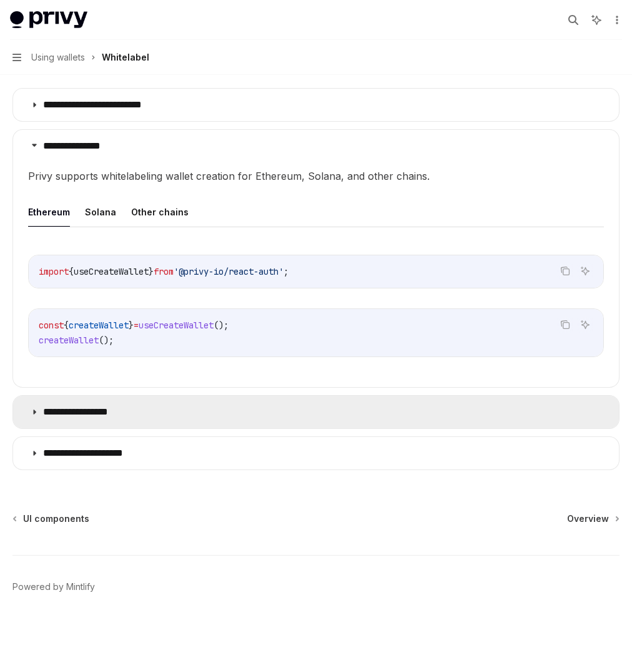
click at [328, 419] on summary "**********" at bounding box center [315, 412] width 605 height 32
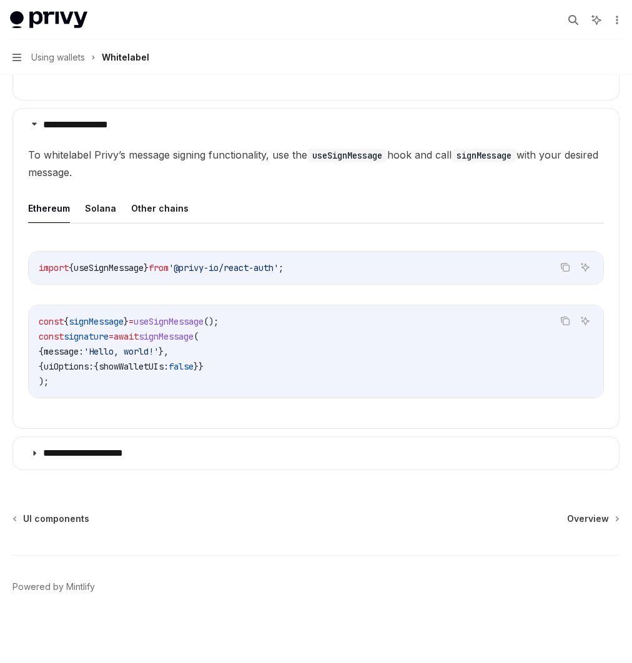
scroll to position [680, 0]
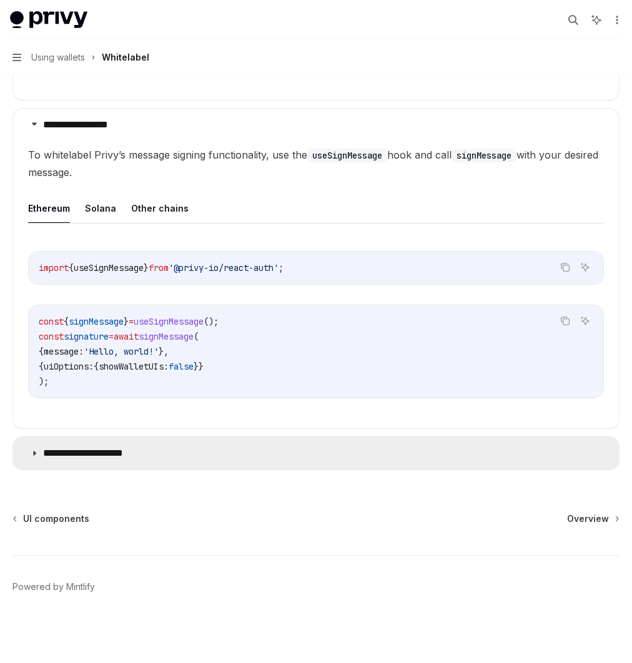
click at [147, 454] on p "**********" at bounding box center [95, 453] width 104 height 12
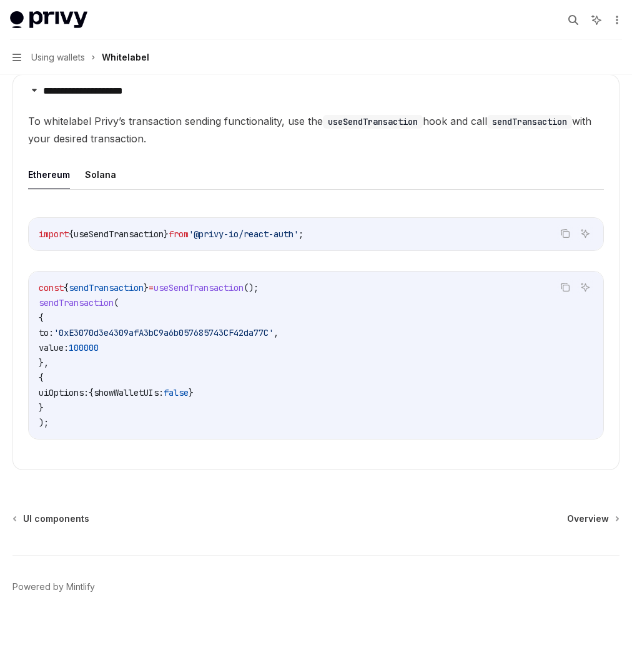
scroll to position [529, 0]
click at [0, 0] on div "Sponsoring transactions on Ethereum" at bounding box center [0, 0] width 0 height 0
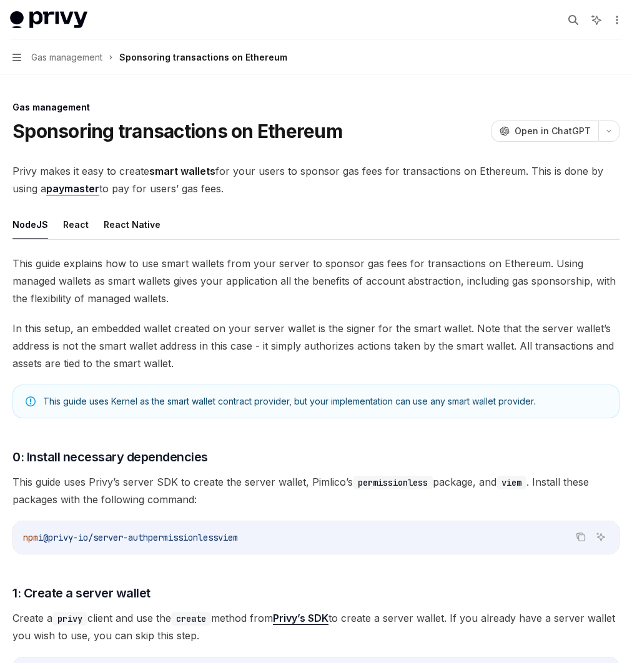
scroll to position [97, 0]
click at [0, 0] on div "Ethereum" at bounding box center [0, 0] width 0 height 0
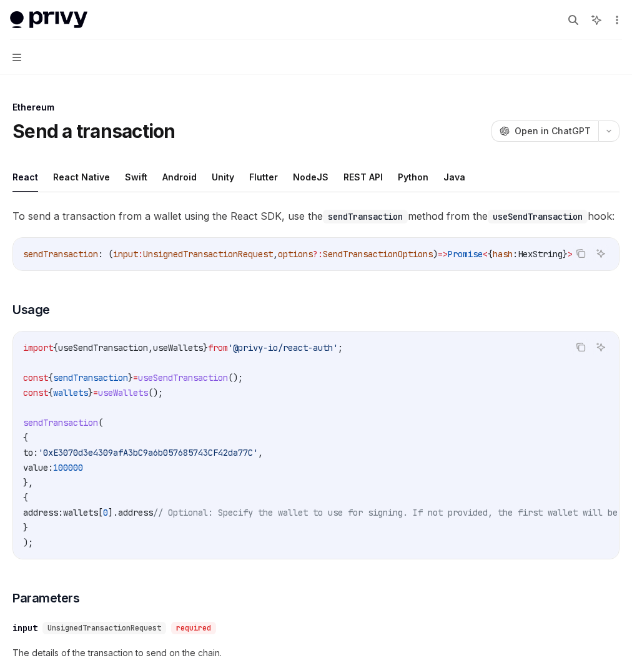
click at [0, 0] on icon at bounding box center [0, 0] width 0 height 0
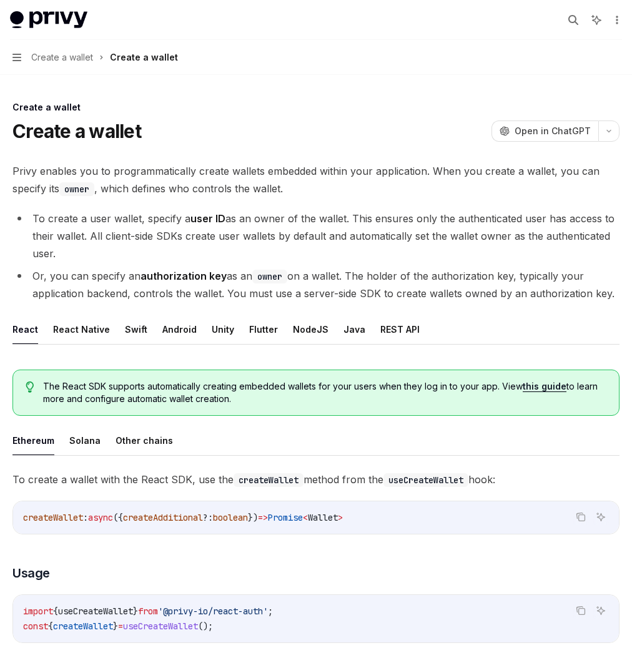
click at [0, 0] on div "Get a wallet" at bounding box center [0, 0] width 0 height 0
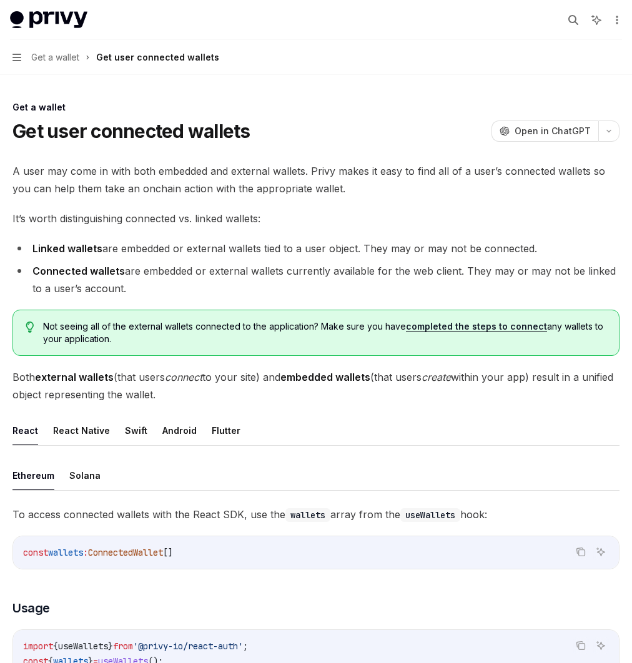
click at [0, 0] on div "Update a wallet" at bounding box center [0, 0] width 0 height 0
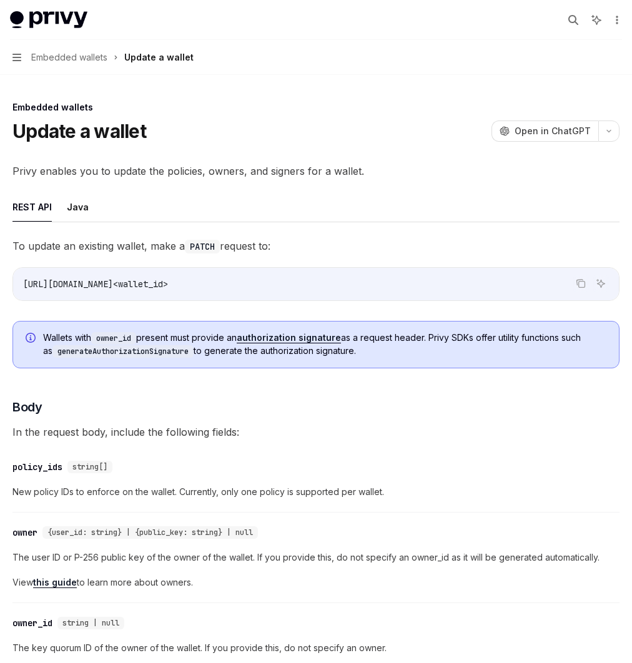
click at [0, 0] on div "Import a wallet" at bounding box center [0, 0] width 0 height 0
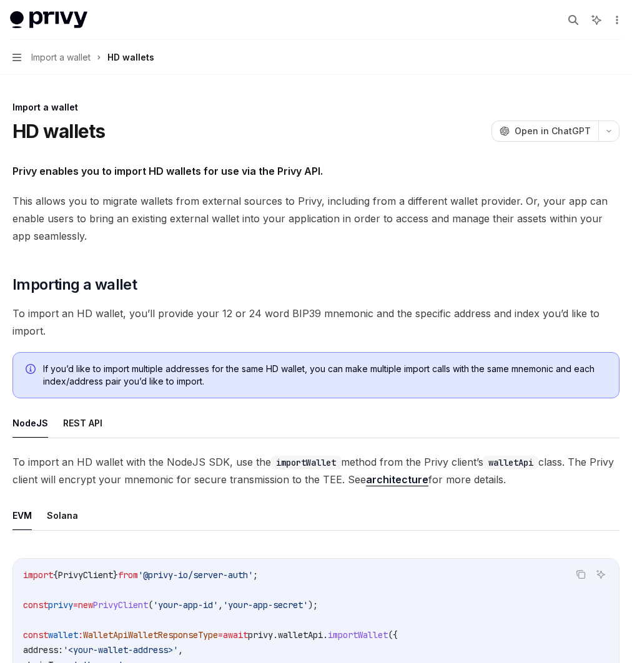
click at [0, 0] on div "Export a wallet" at bounding box center [0, 0] width 0 height 0
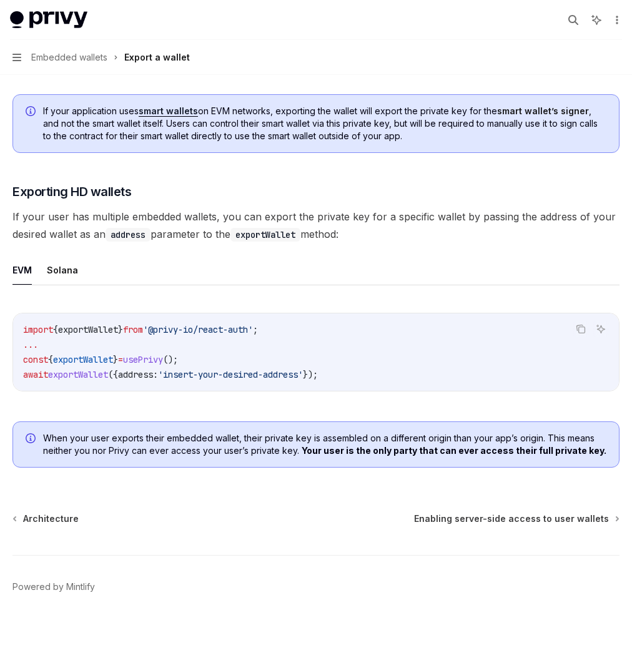
scroll to position [1, 0]
click at [0, 0] on div "Enabling server-side access to user wallets" at bounding box center [0, 0] width 0 height 0
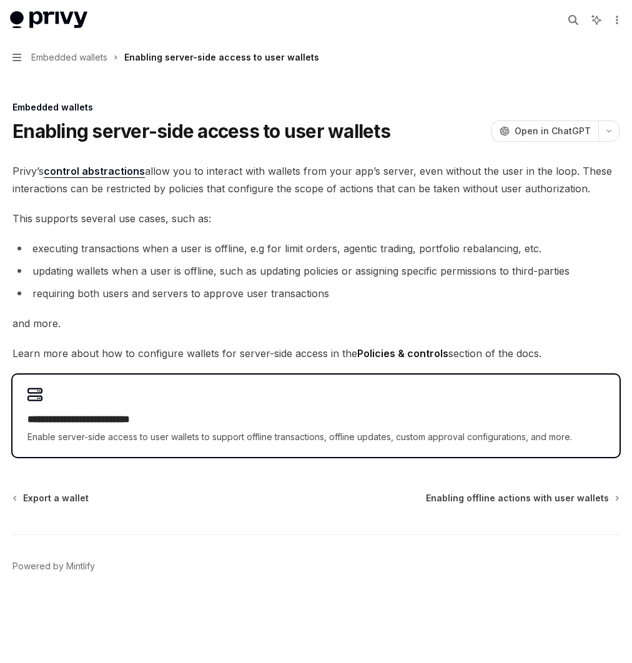
click at [380, 427] on h2 "**********" at bounding box center [203, 419] width 353 height 15
type textarea "*"
